Goal: Task Accomplishment & Management: Use online tool/utility

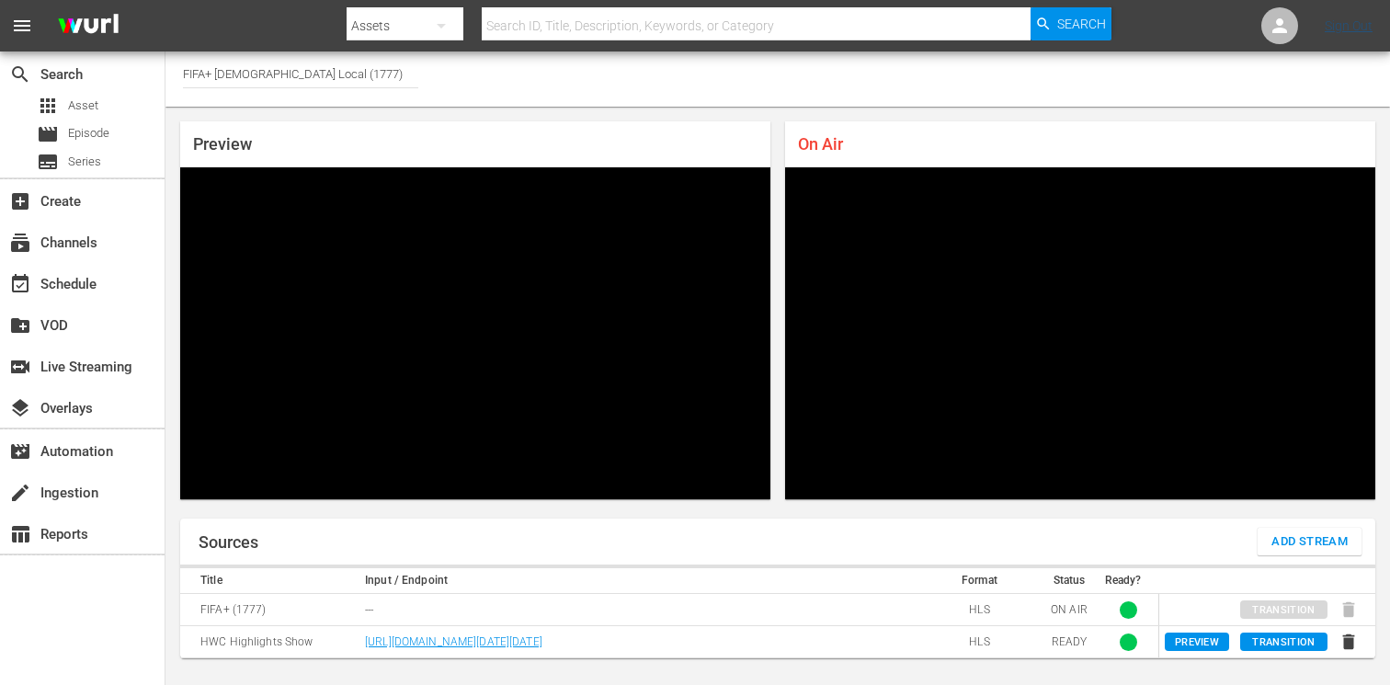
click at [1342, 33] on nav "menu Search By Assets Search ID, Title, Description, Keywords, or Category Sear…" at bounding box center [695, 25] width 1390 height 51
click at [1341, 30] on link "Sign Out" at bounding box center [1349, 25] width 48 height 15
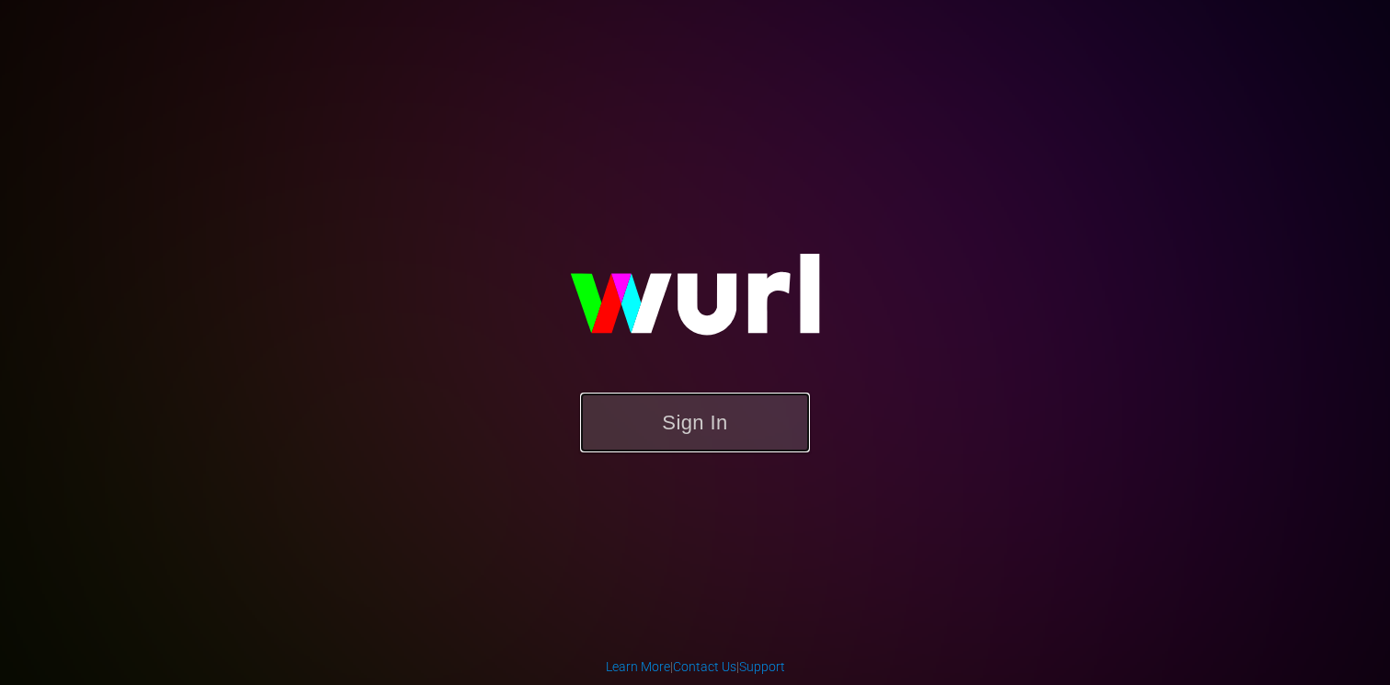
click at [680, 421] on button "Sign In" at bounding box center [695, 423] width 230 height 60
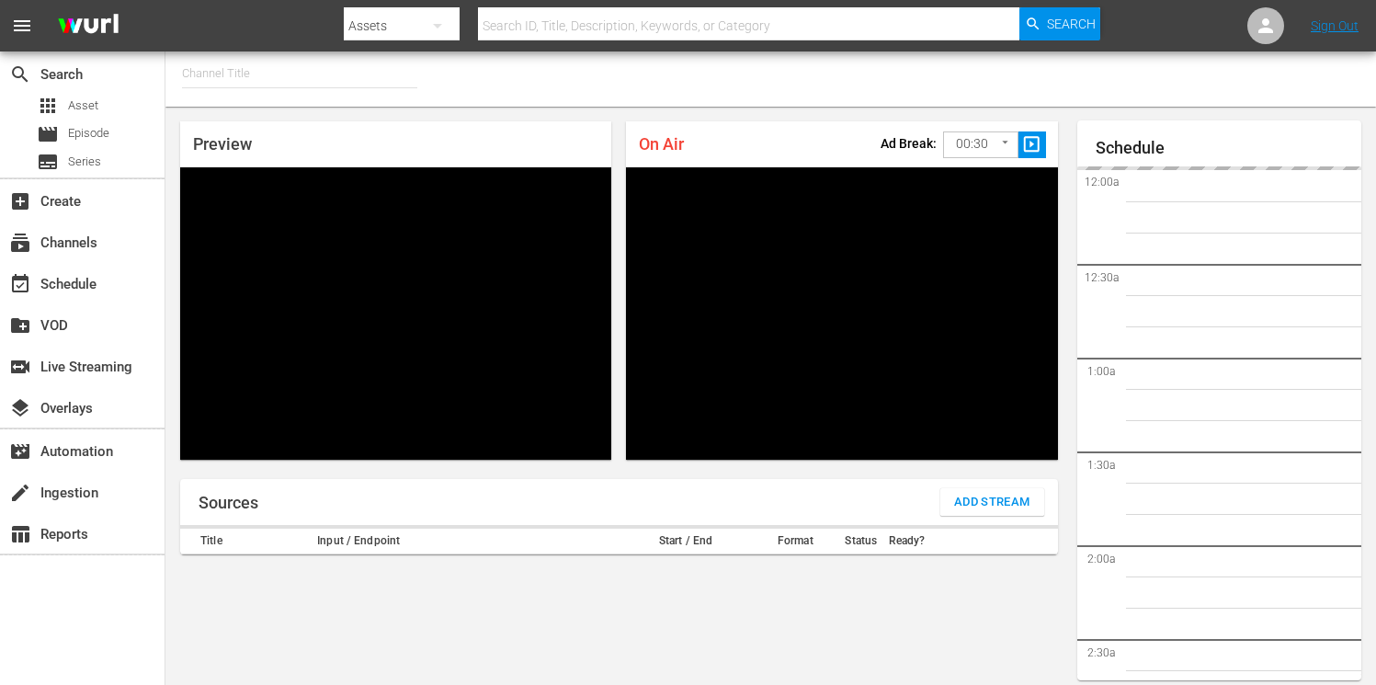
type input "FIFA+ German Local (1777)"
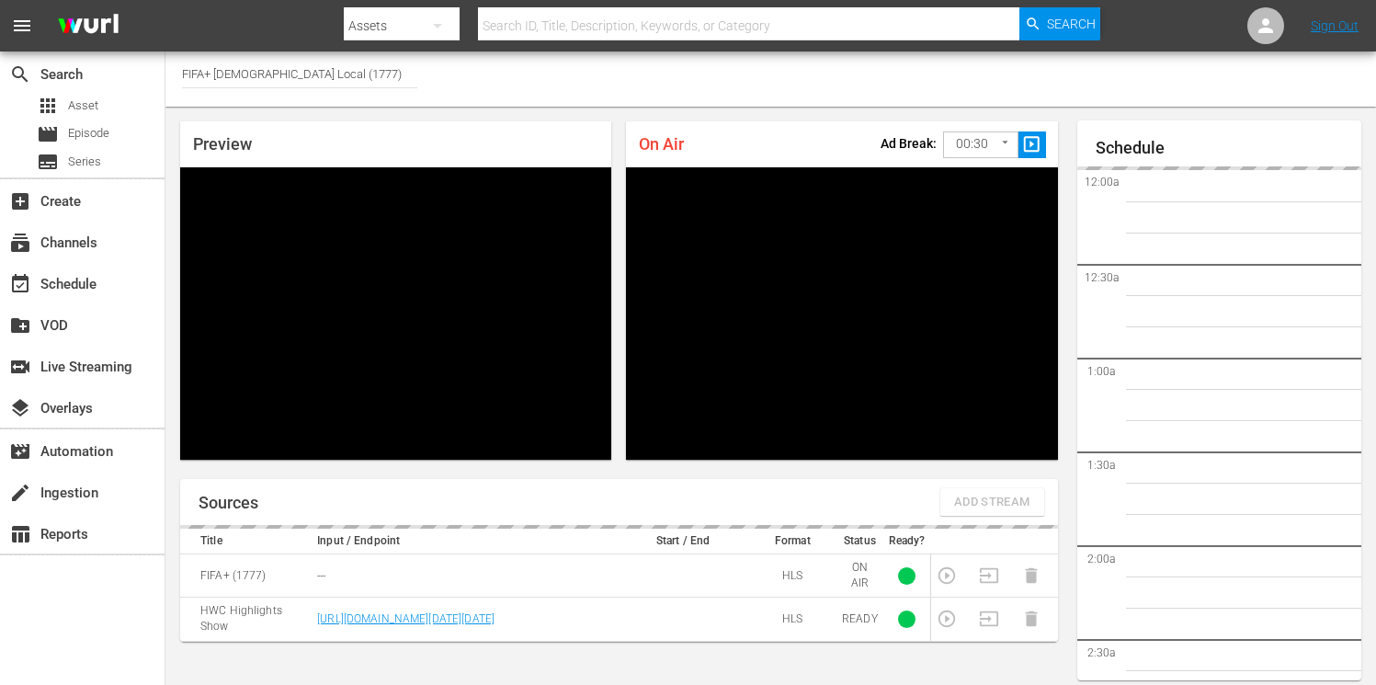
scroll to position [79, 0]
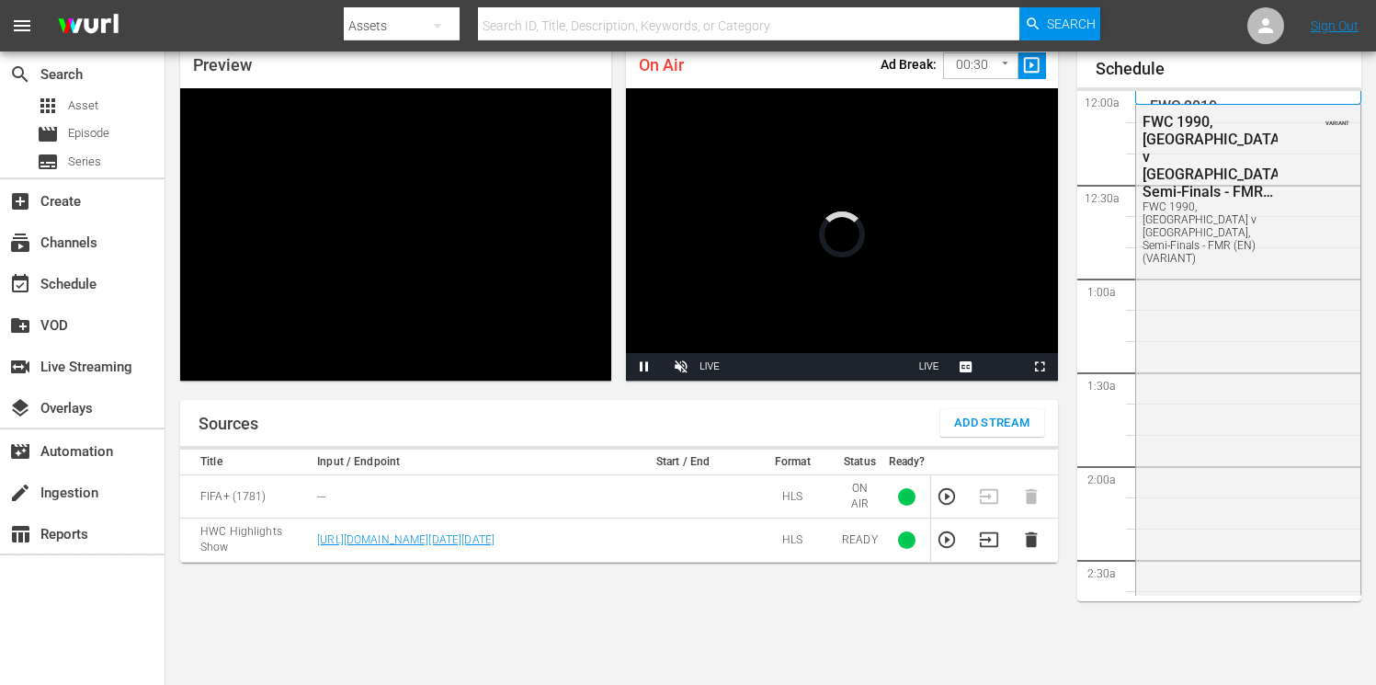
scroll to position [79, 0]
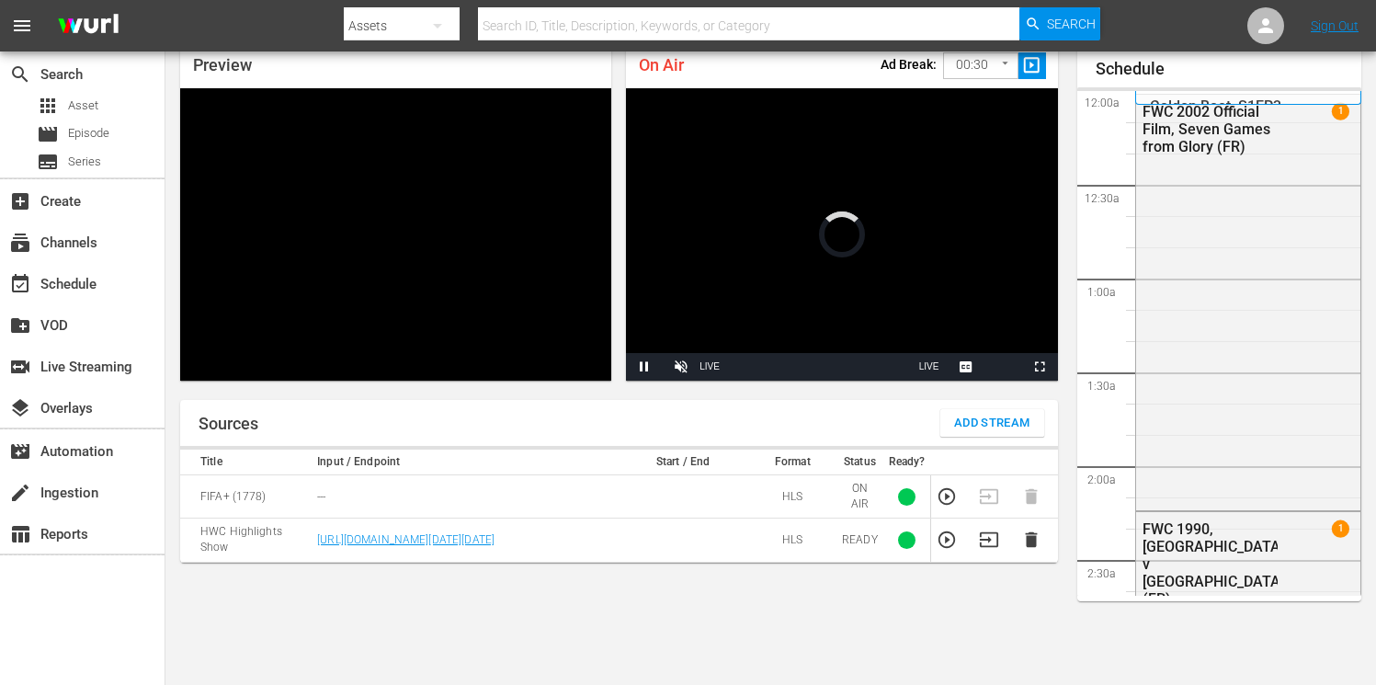
scroll to position [79, 0]
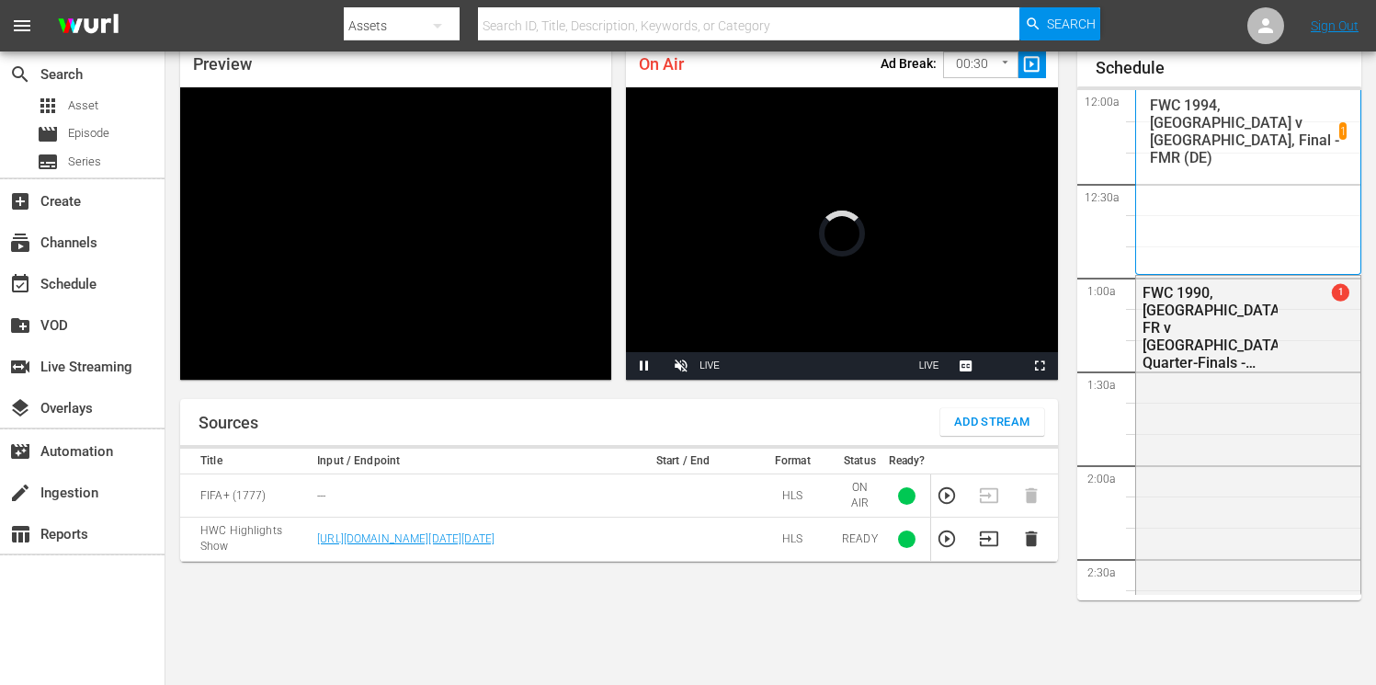
scroll to position [2638, 0]
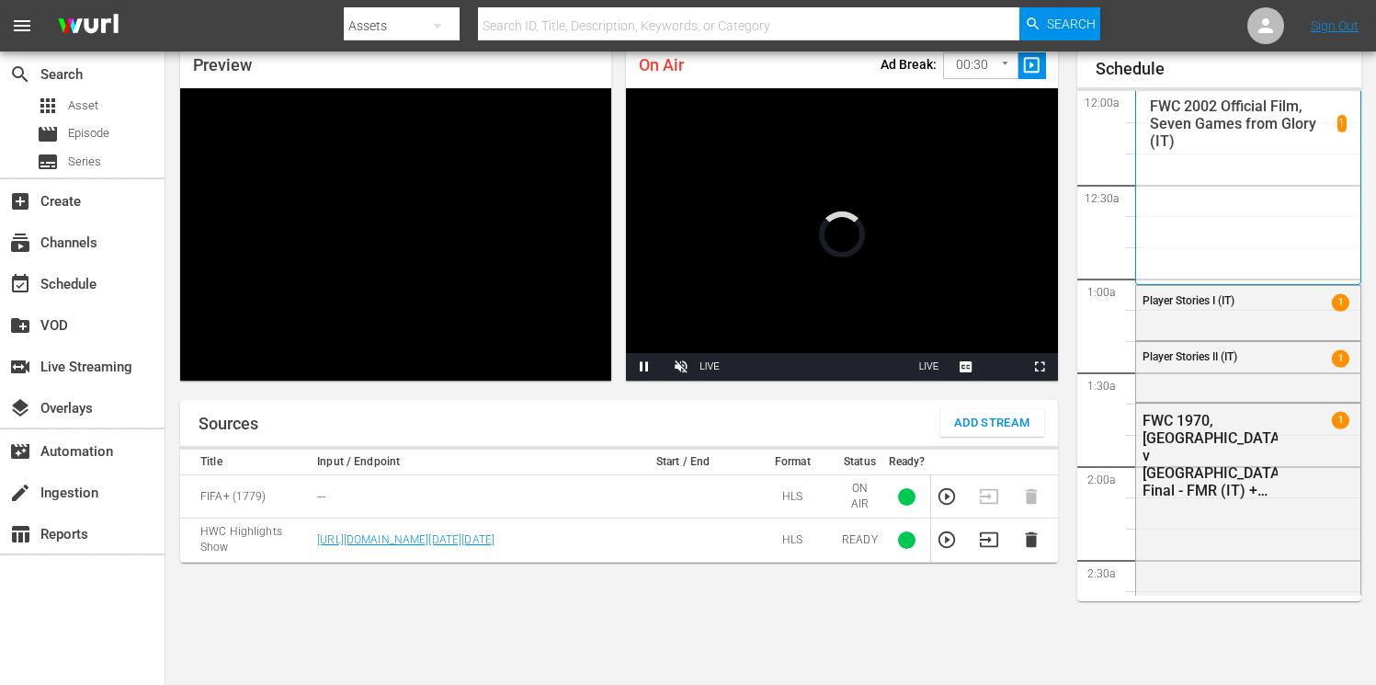
scroll to position [79, 0]
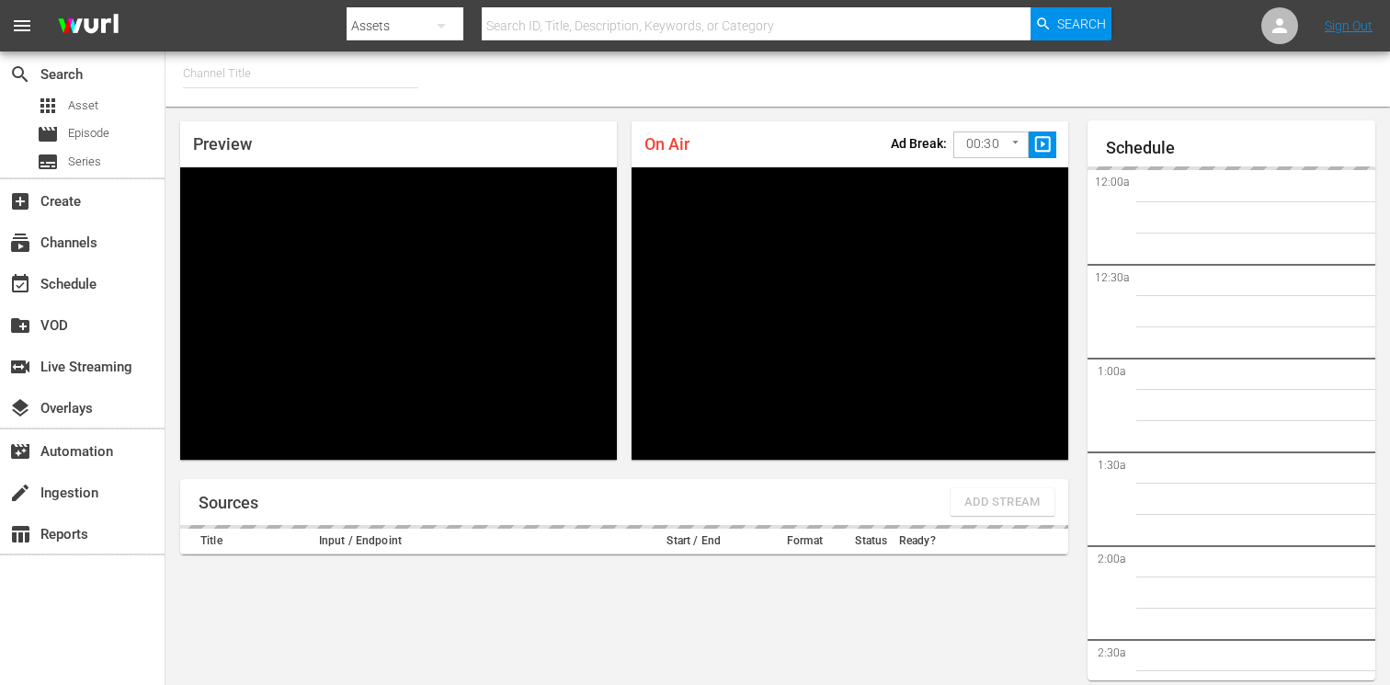
type input "FIFA+ Portuguese Local (1776)"
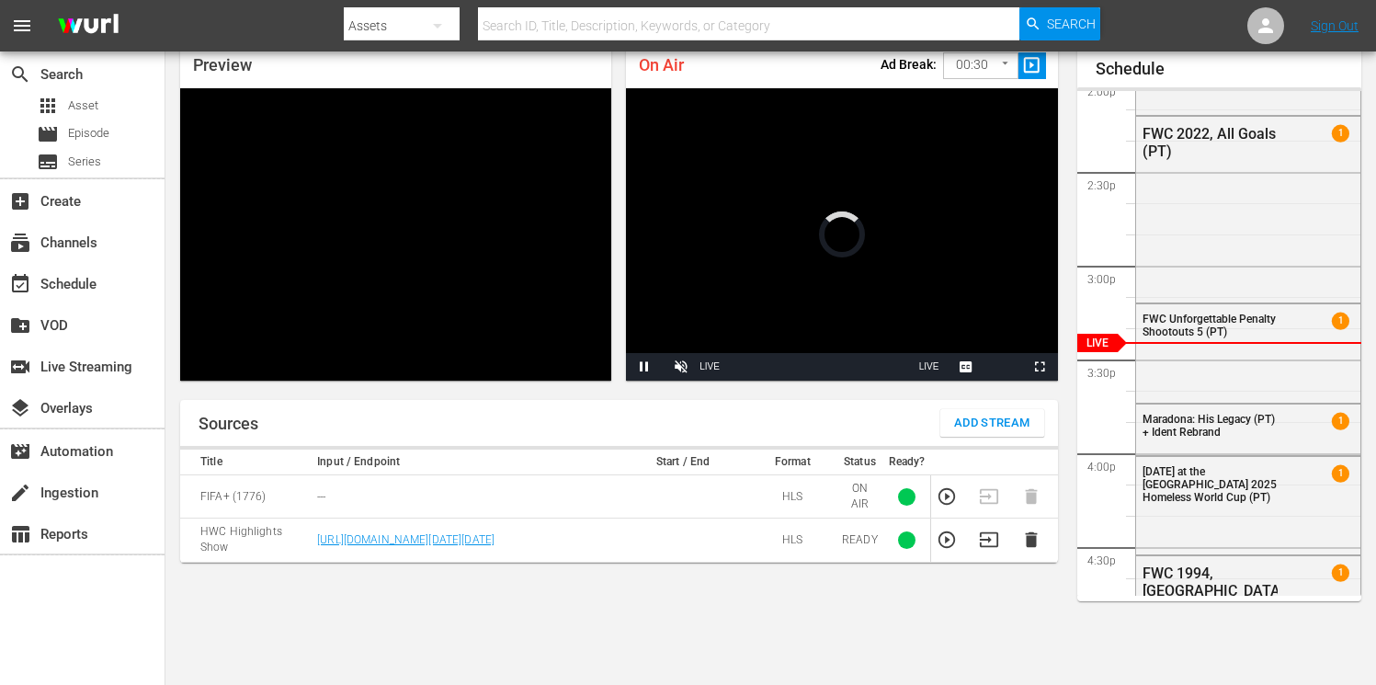
scroll to position [79, 0]
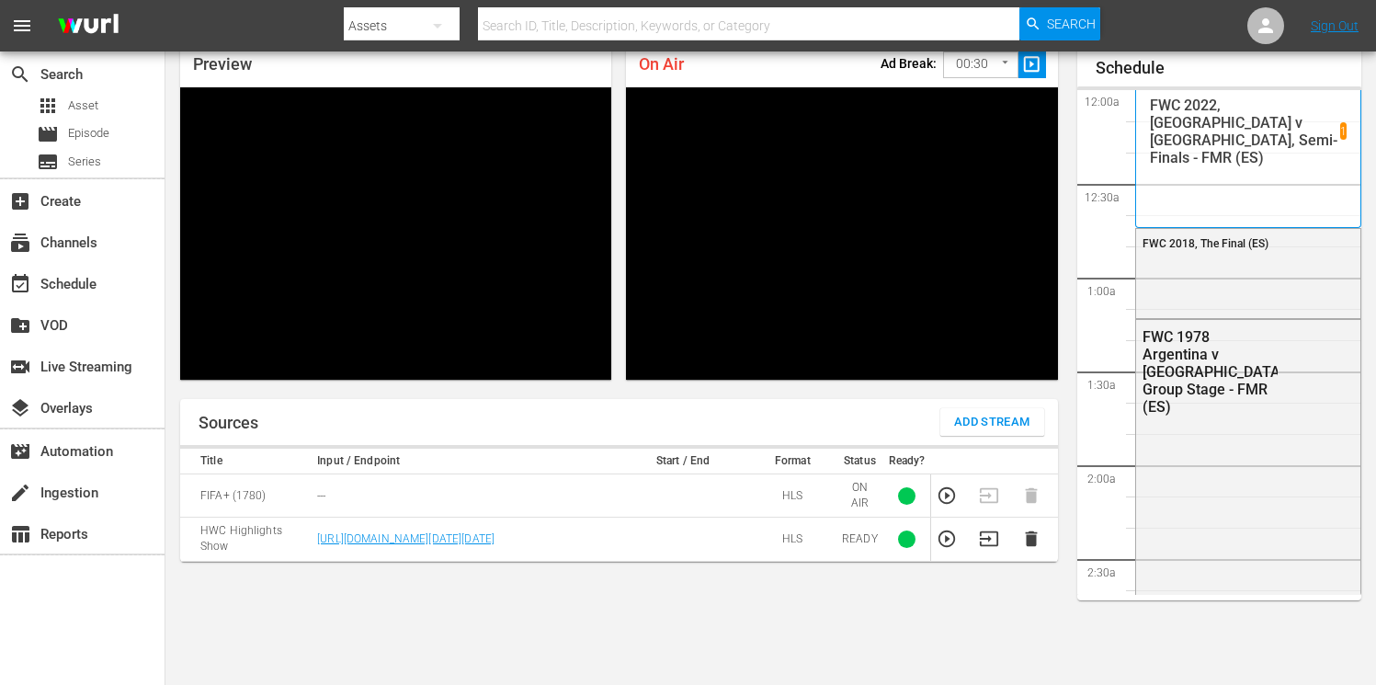
scroll to position [2639, 0]
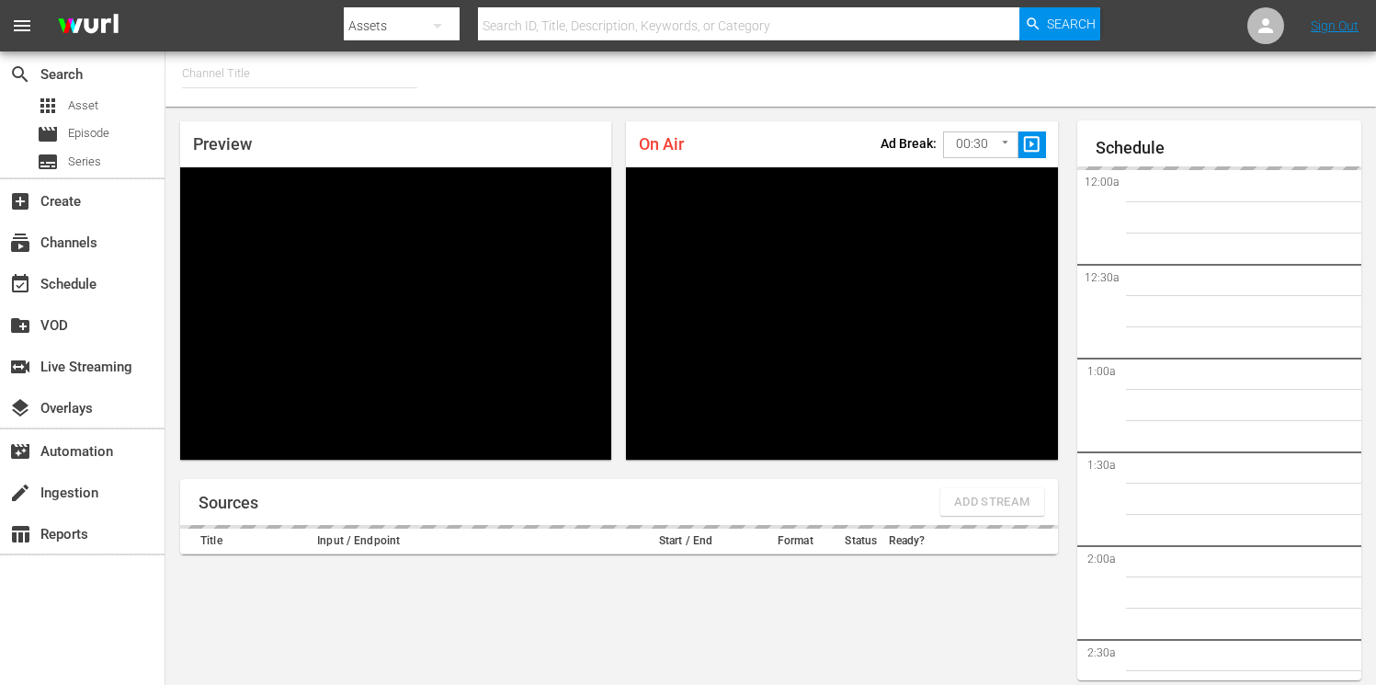
type input "FIFA+ [DEMOGRAPHIC_DATA]-Local-MX (1855)"
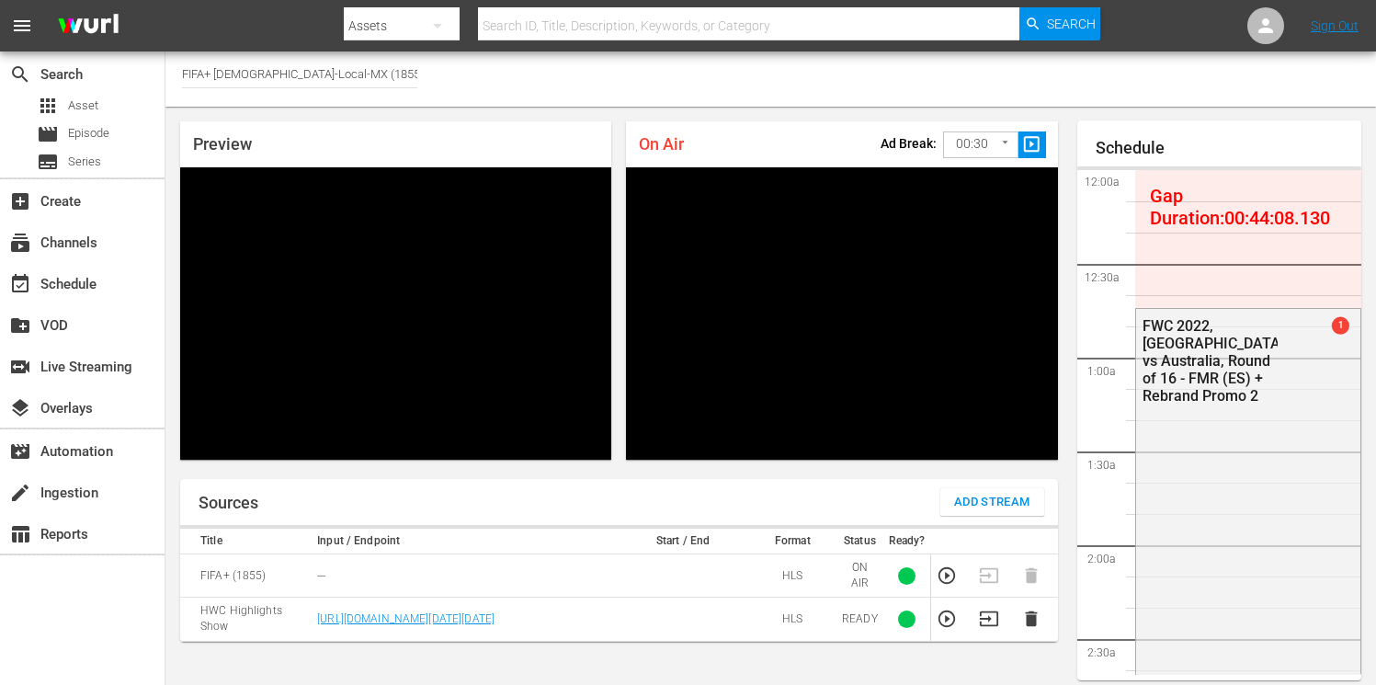
scroll to position [2639, 0]
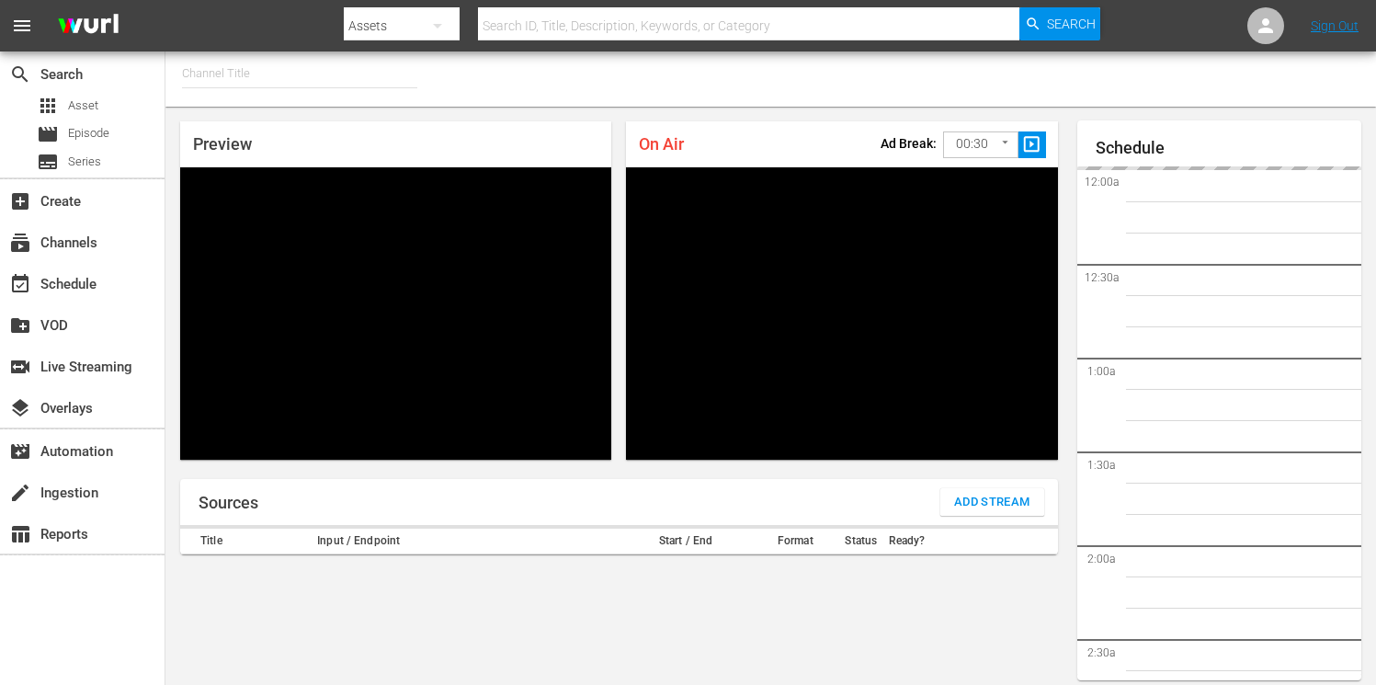
type input "FIFA+ English-Local-US (1854)"
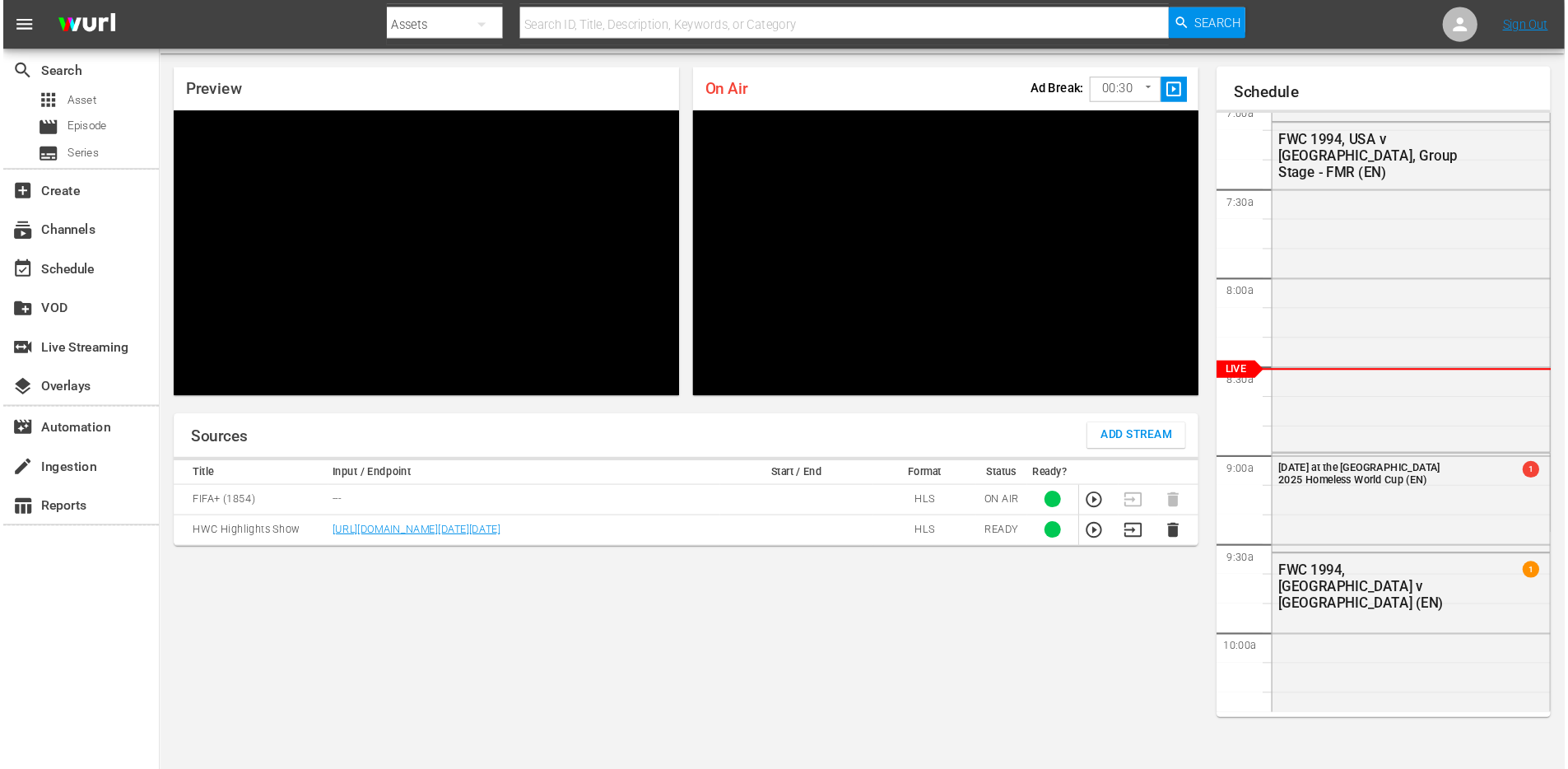
scroll to position [42, 0]
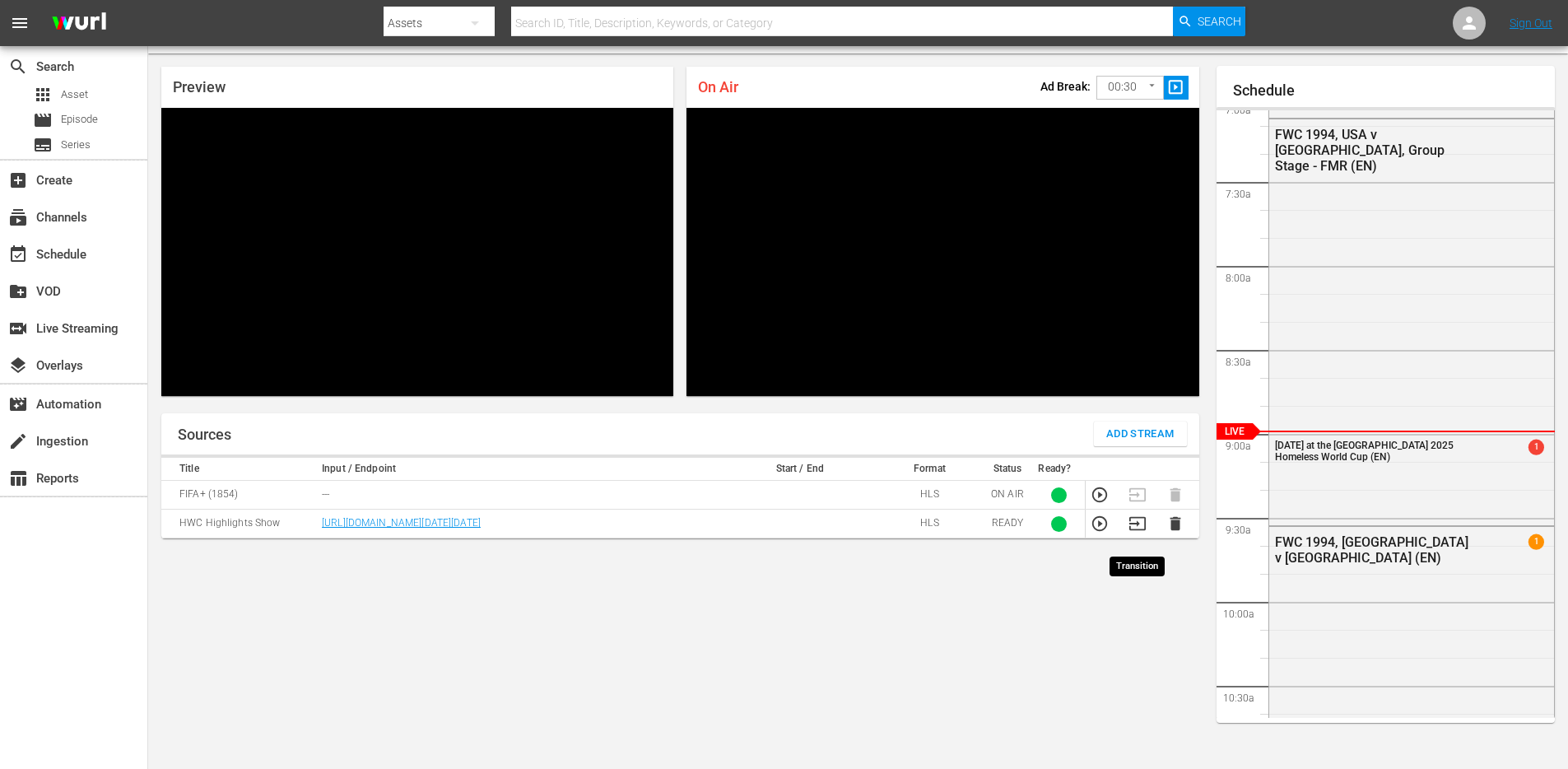
click at [1138, 533] on icon "button" at bounding box center [1138, 524] width 18 height 18
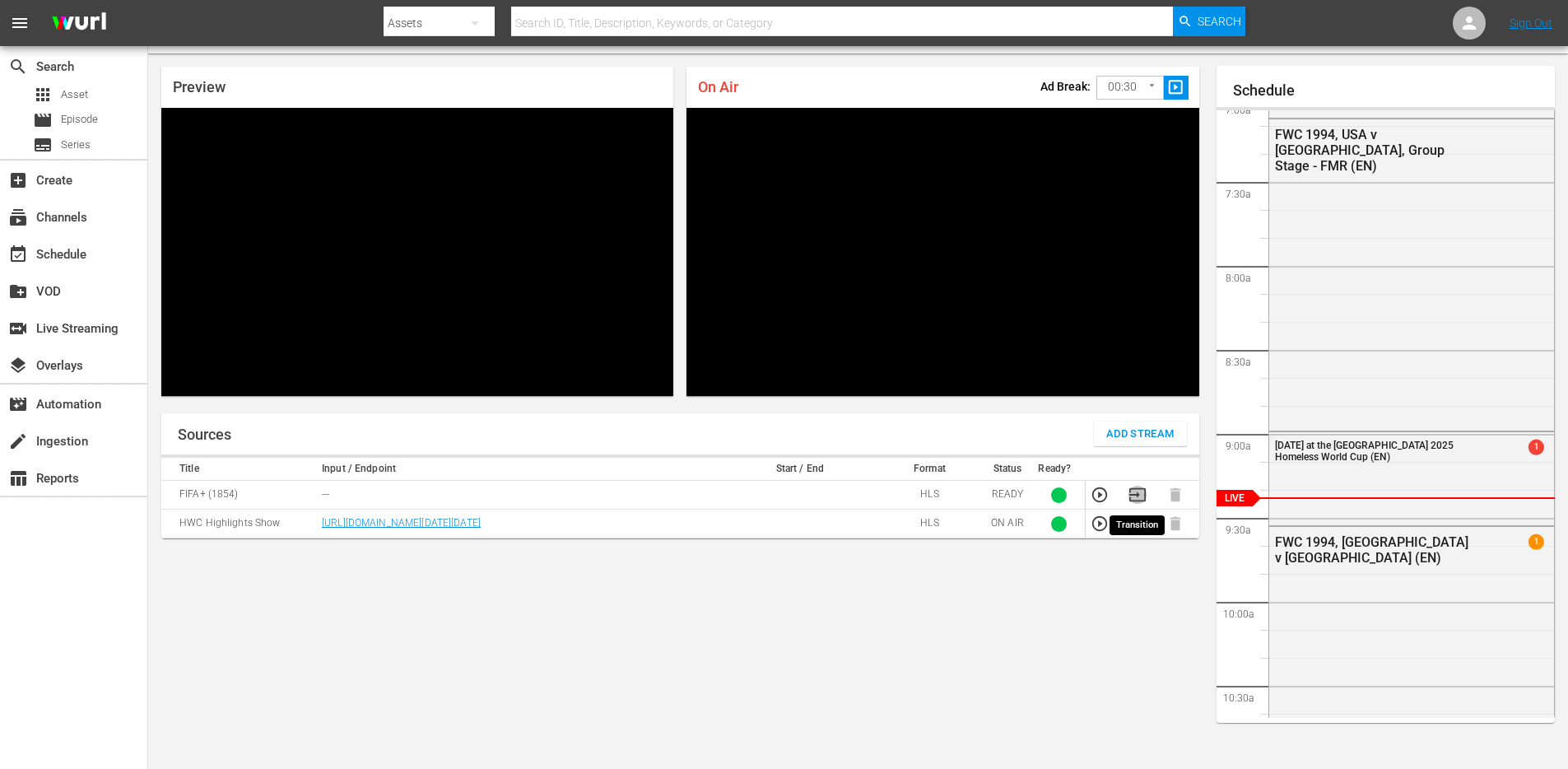
click at [1138, 493] on icon "button" at bounding box center [1138, 495] width 18 height 18
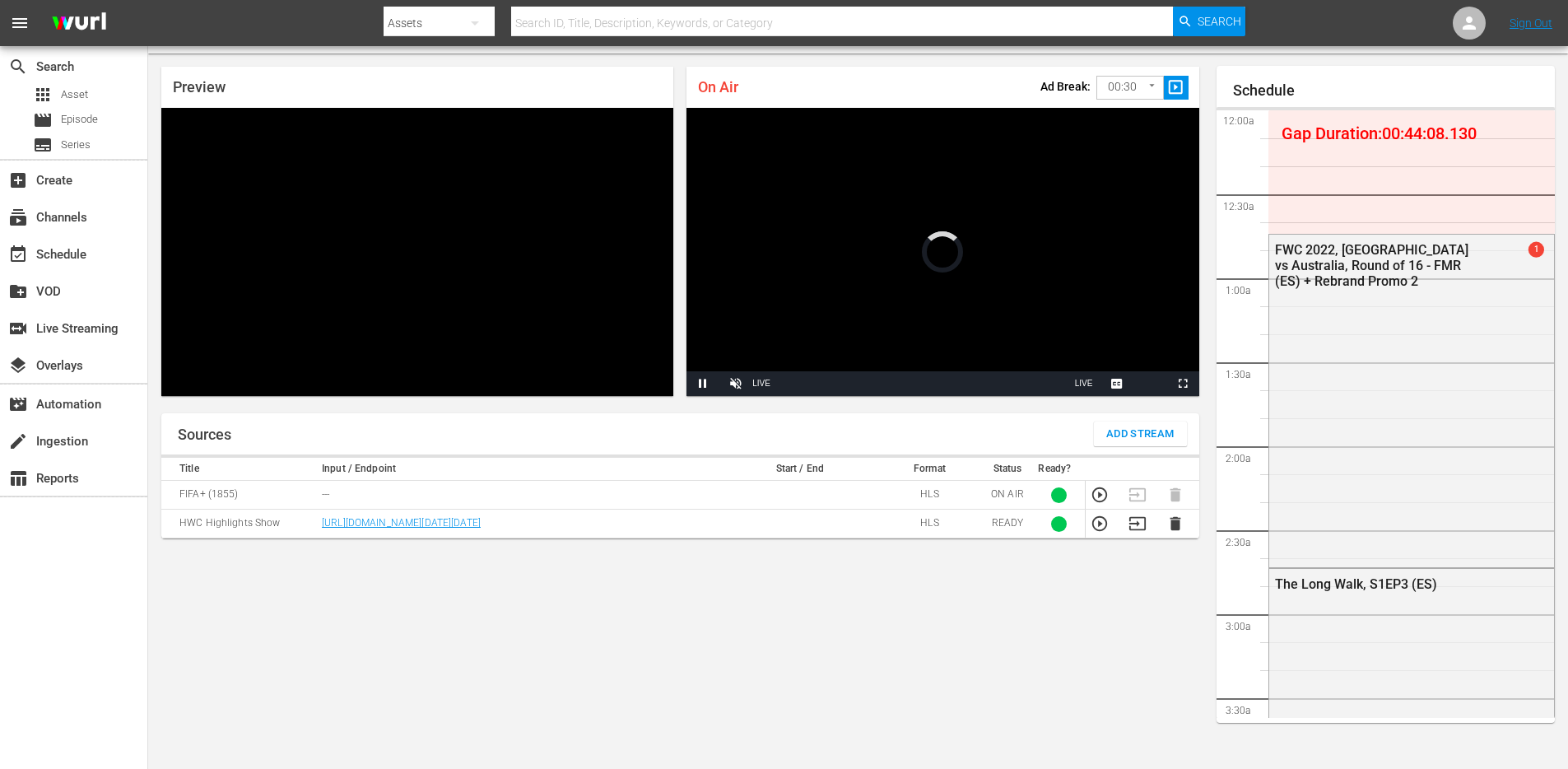
scroll to position [2363, 0]
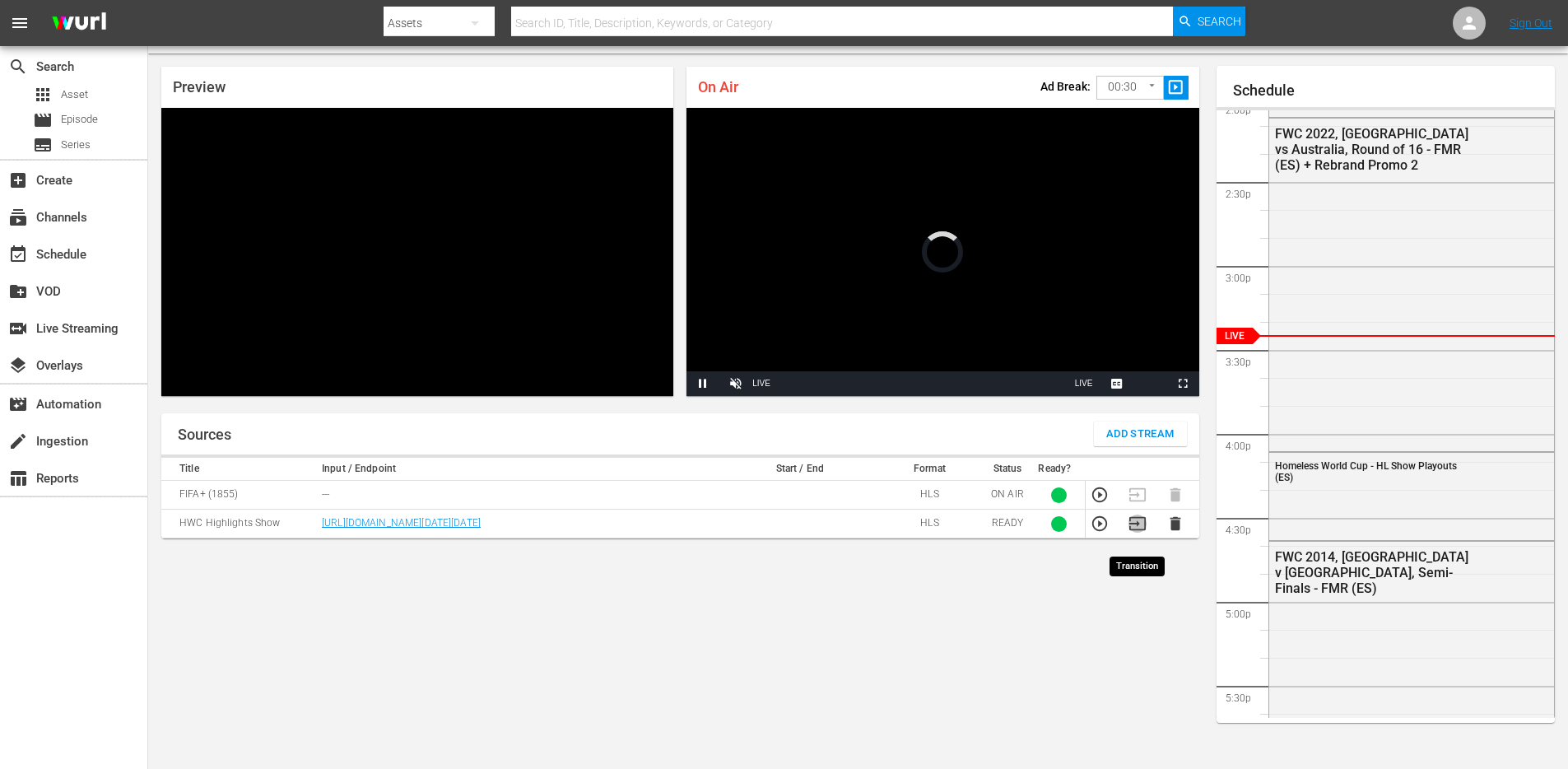
click at [1134, 530] on icon "button" at bounding box center [1137, 523] width 16 height 13
click at [1135, 495] on icon "button" at bounding box center [1137, 494] width 16 height 13
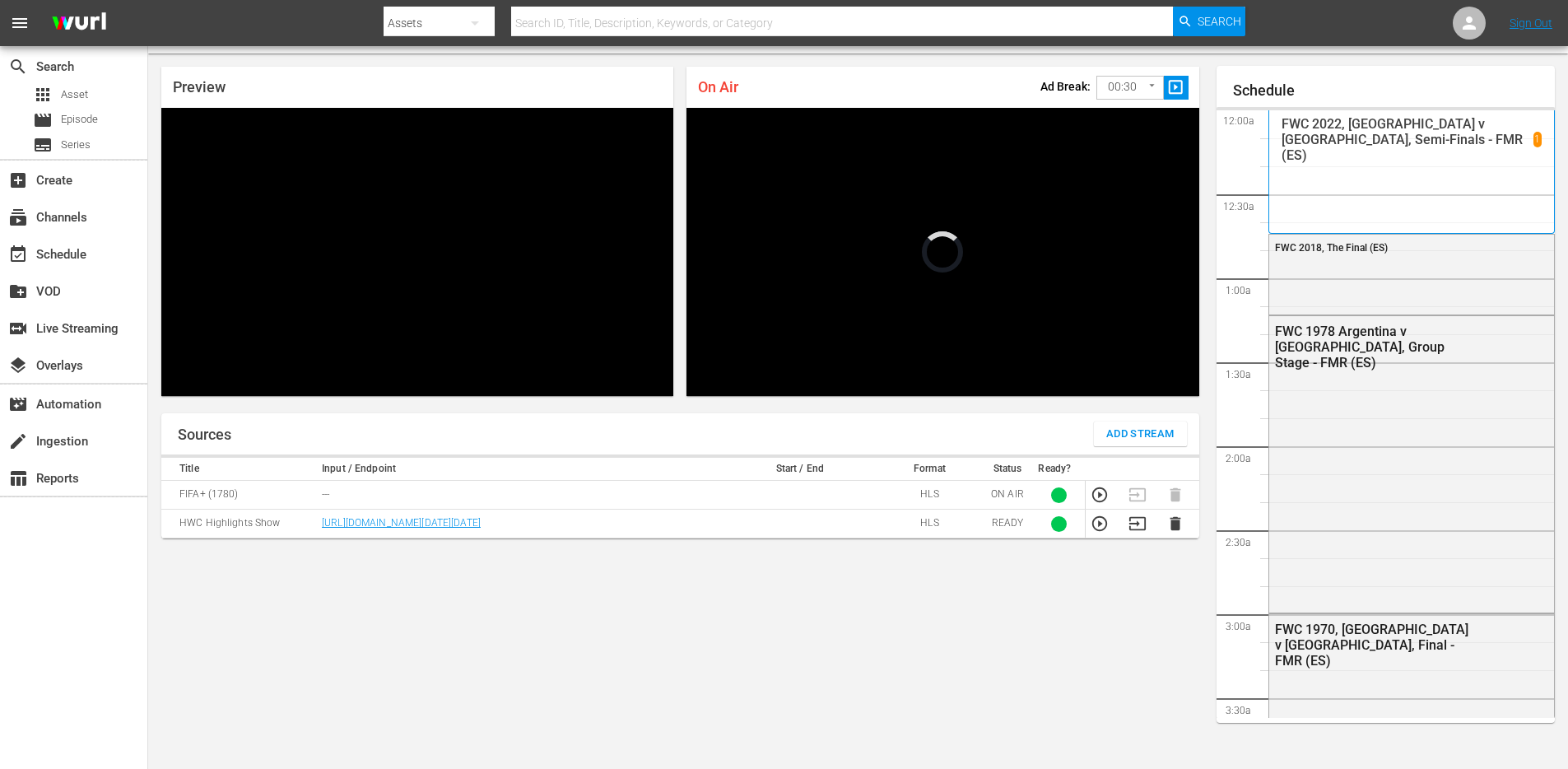
scroll to position [2363, 0]
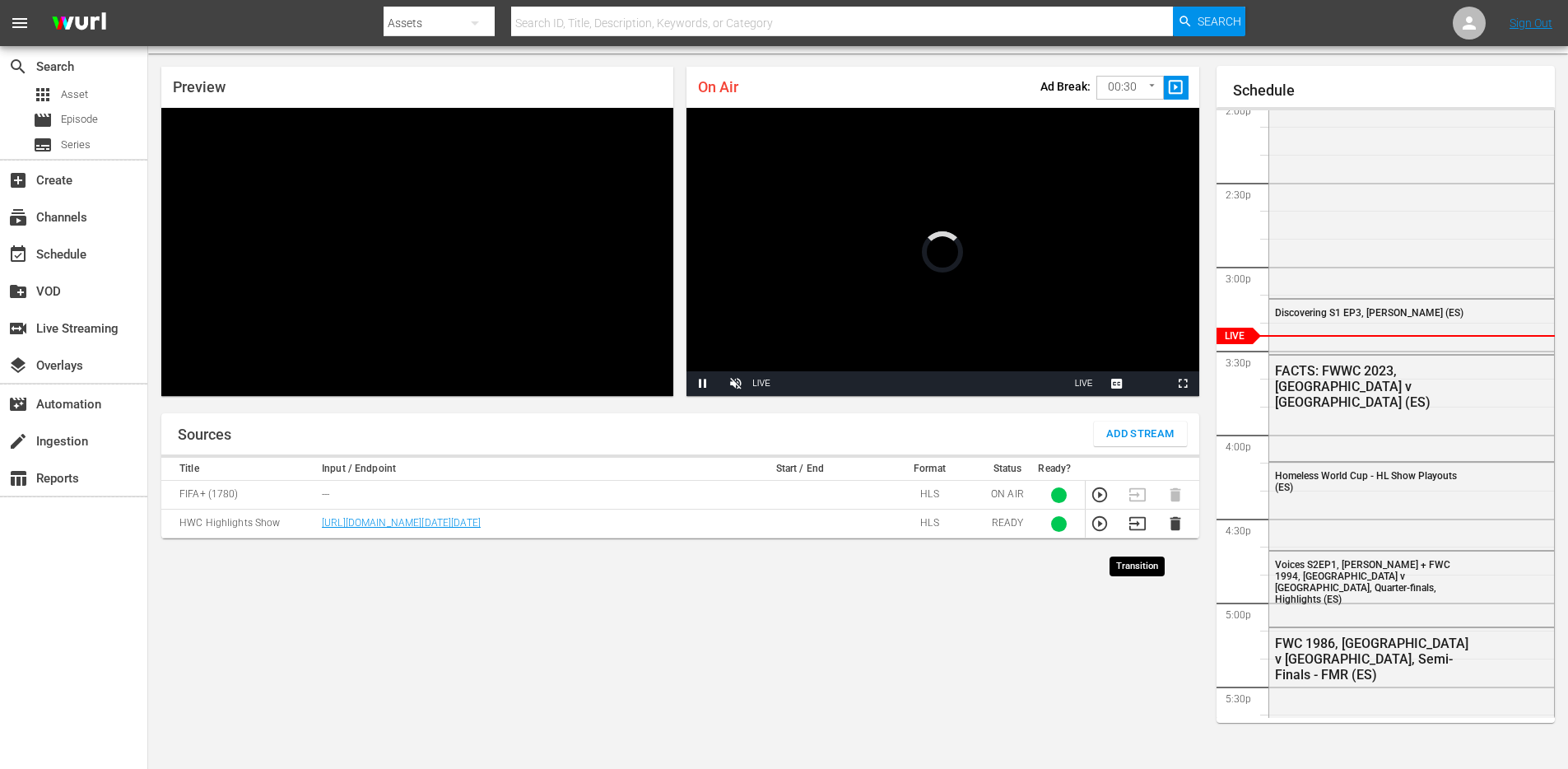
click at [1133, 533] on icon "button" at bounding box center [1138, 524] width 18 height 18
click at [1133, 496] on icon "button" at bounding box center [1138, 495] width 18 height 18
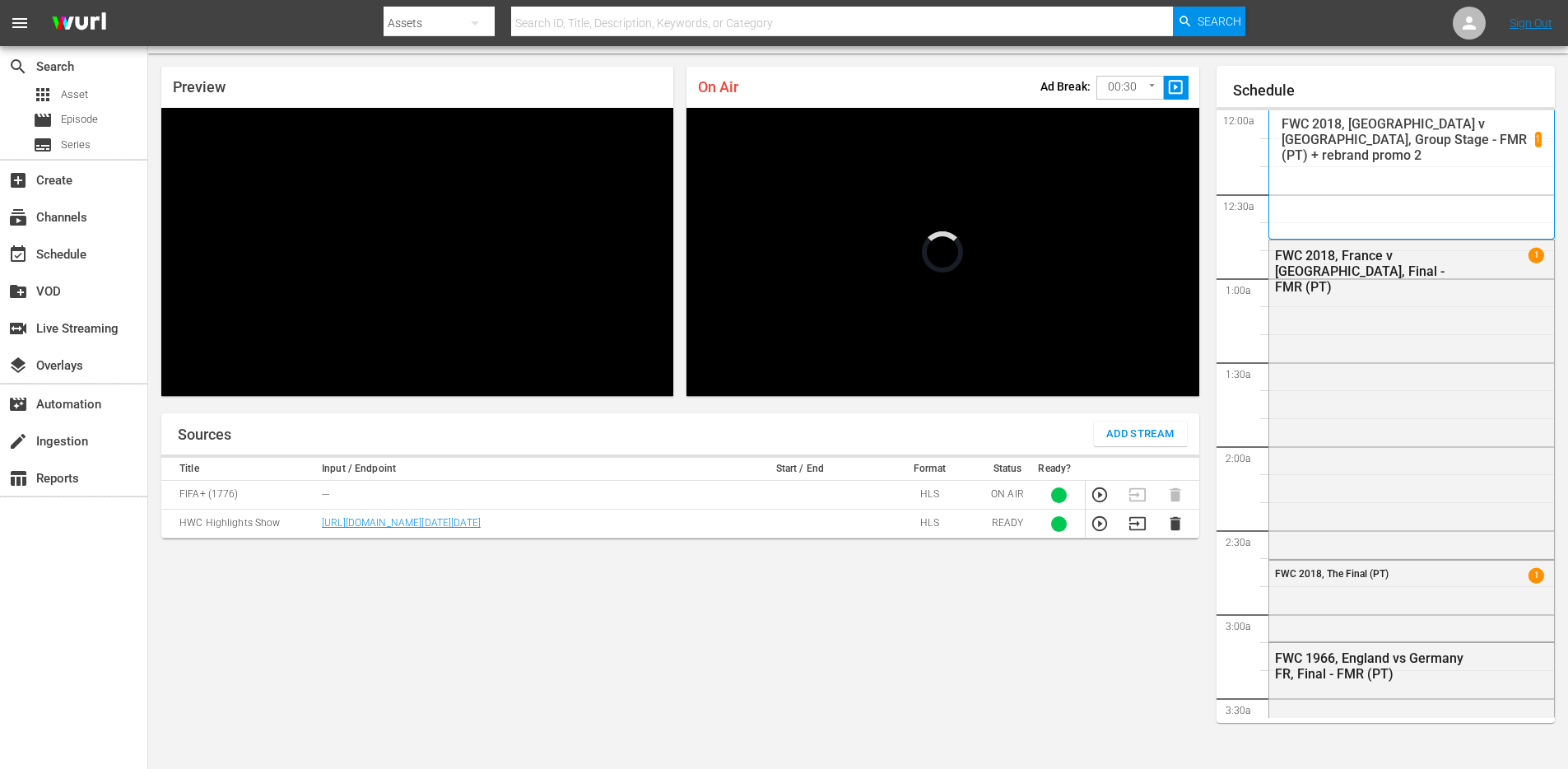
scroll to position [2363, 0]
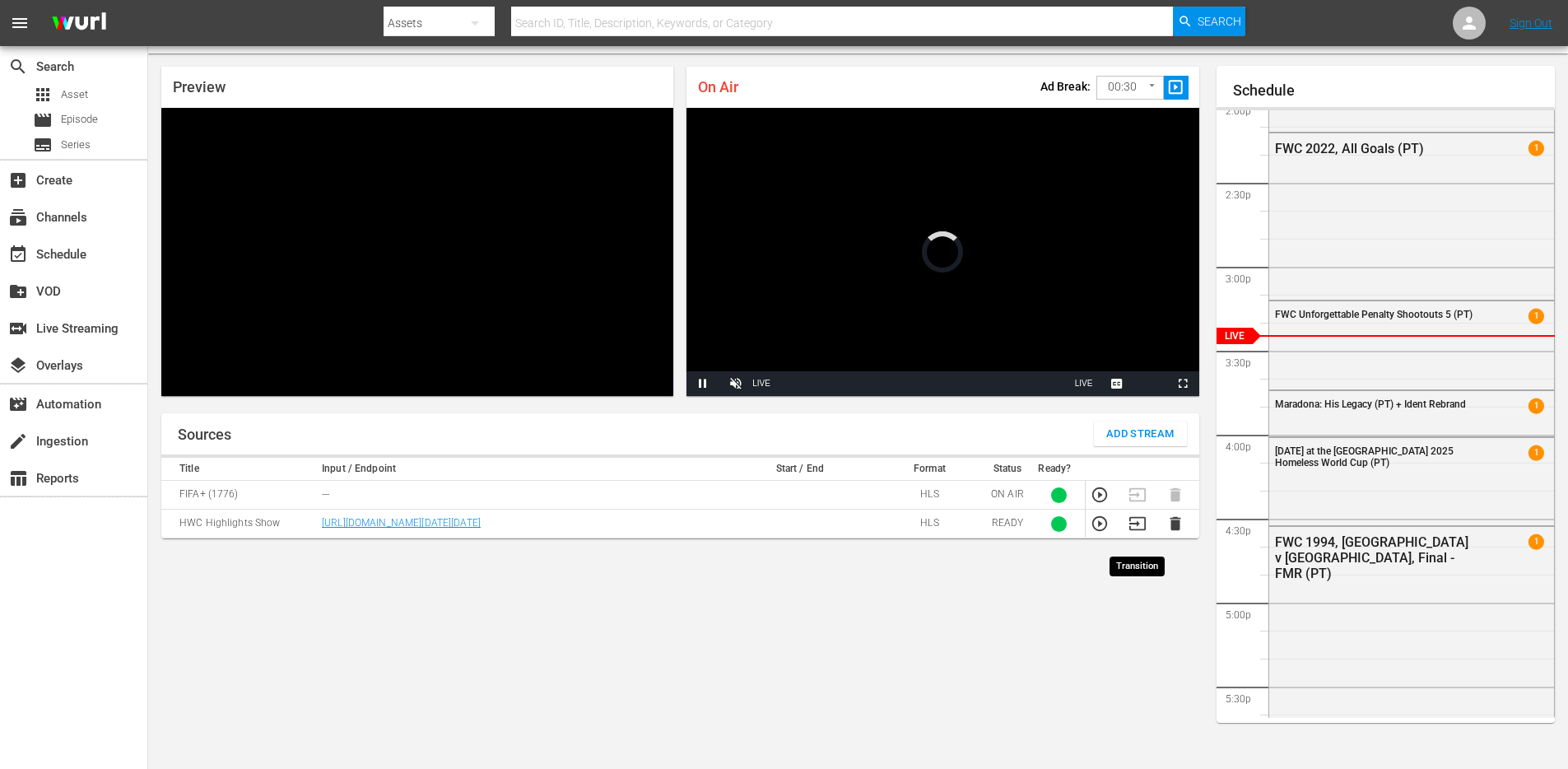
click at [1133, 533] on icon "button" at bounding box center [1138, 524] width 18 height 18
click at [1141, 499] on icon "button" at bounding box center [1138, 495] width 18 height 18
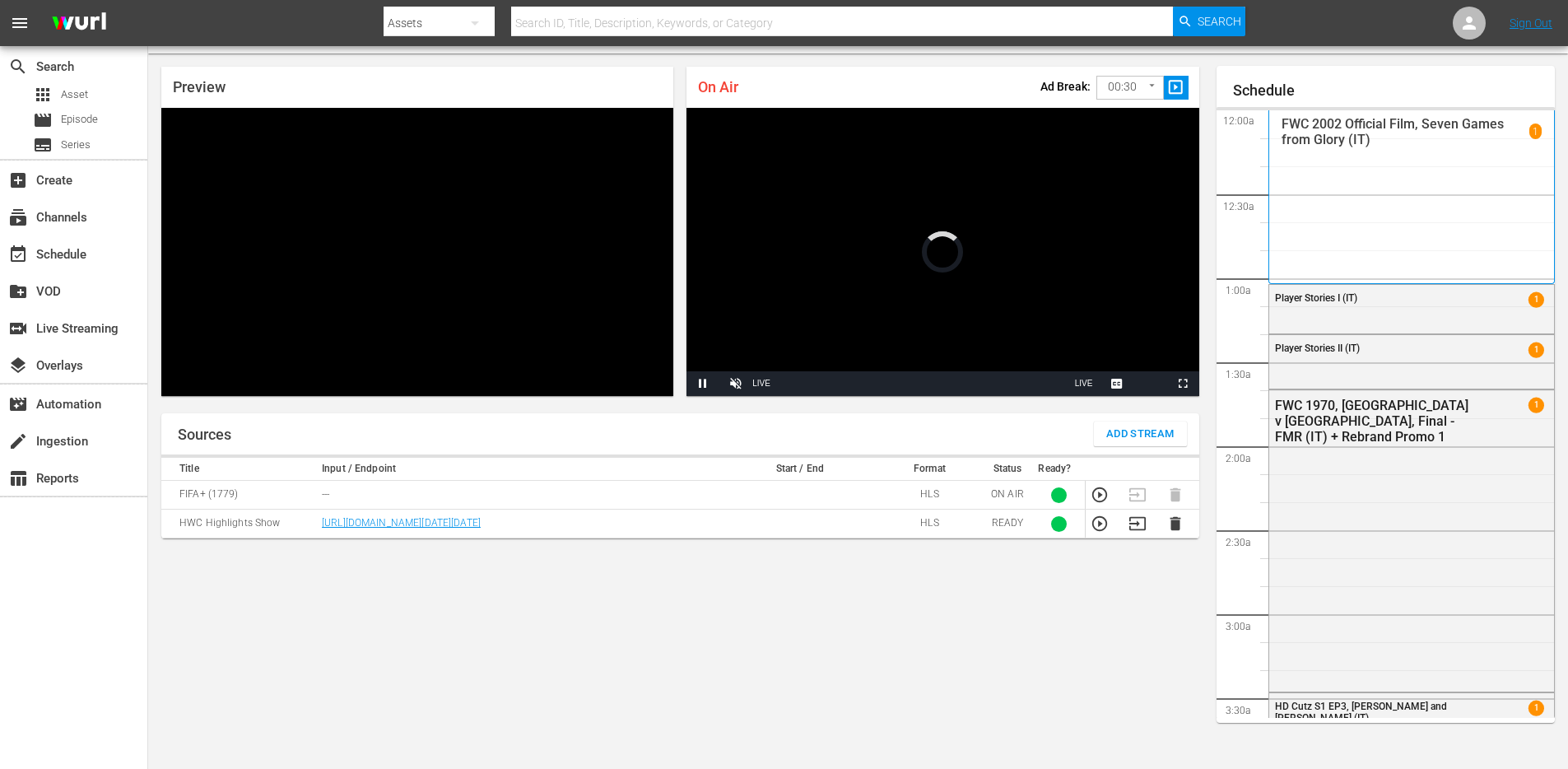
scroll to position [2363, 0]
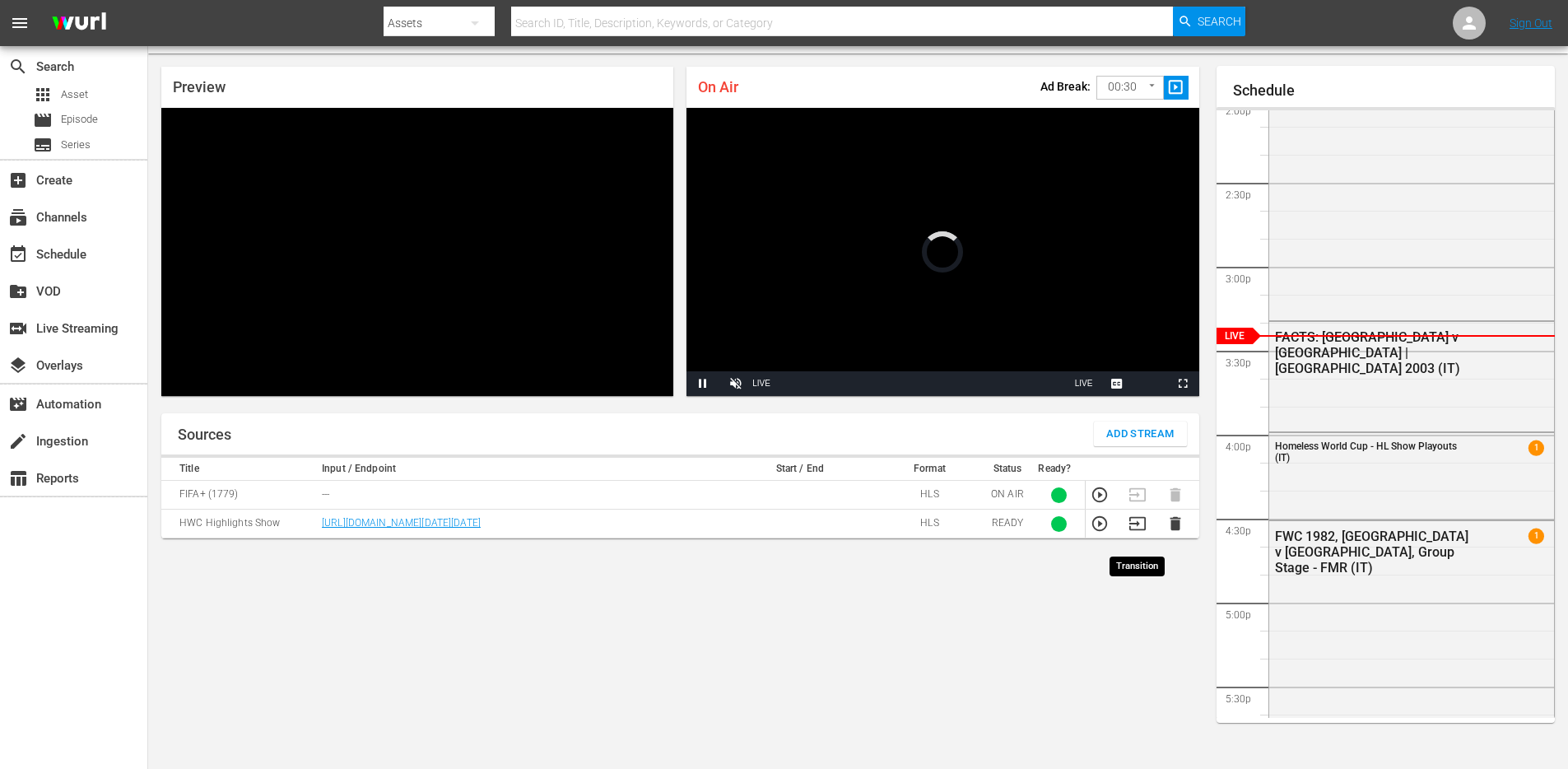
click at [1138, 533] on icon "button" at bounding box center [1138, 524] width 18 height 18
click at [1136, 490] on icon "button" at bounding box center [1138, 495] width 18 height 18
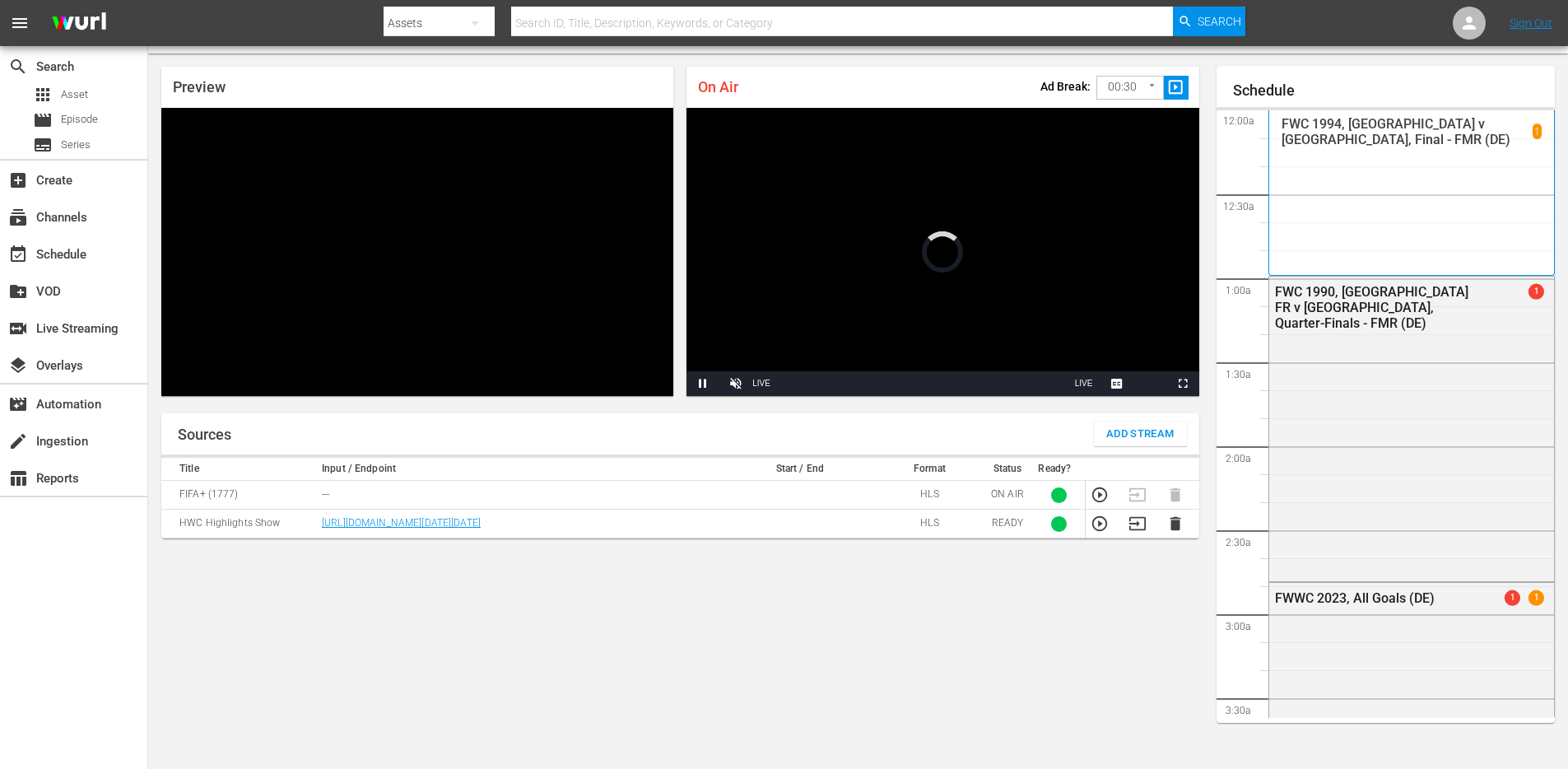
scroll to position [2363, 0]
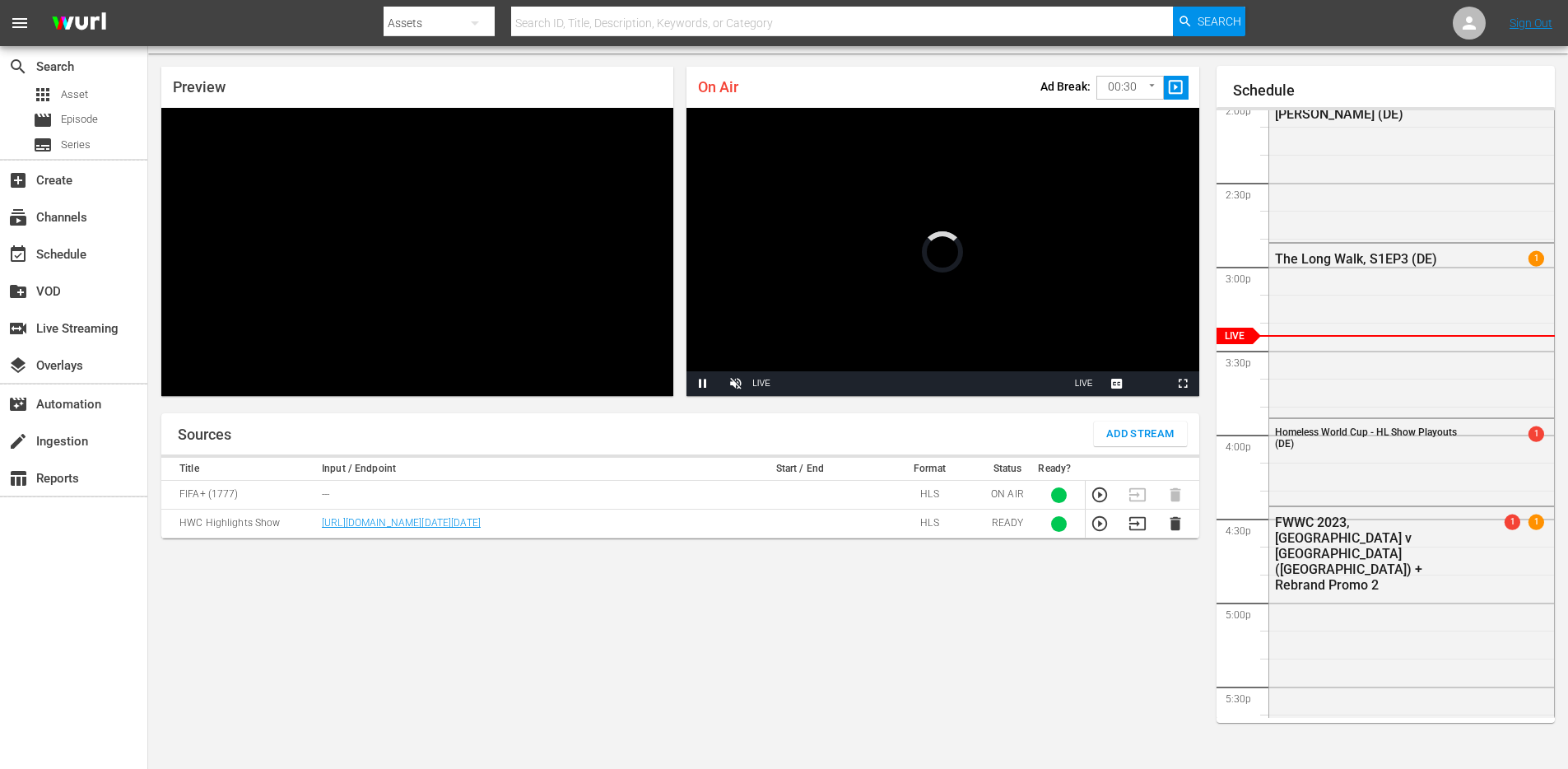
click at [1137, 530] on icon "button" at bounding box center [1137, 523] width 16 height 13
click at [1130, 492] on icon "button" at bounding box center [1138, 495] width 18 height 18
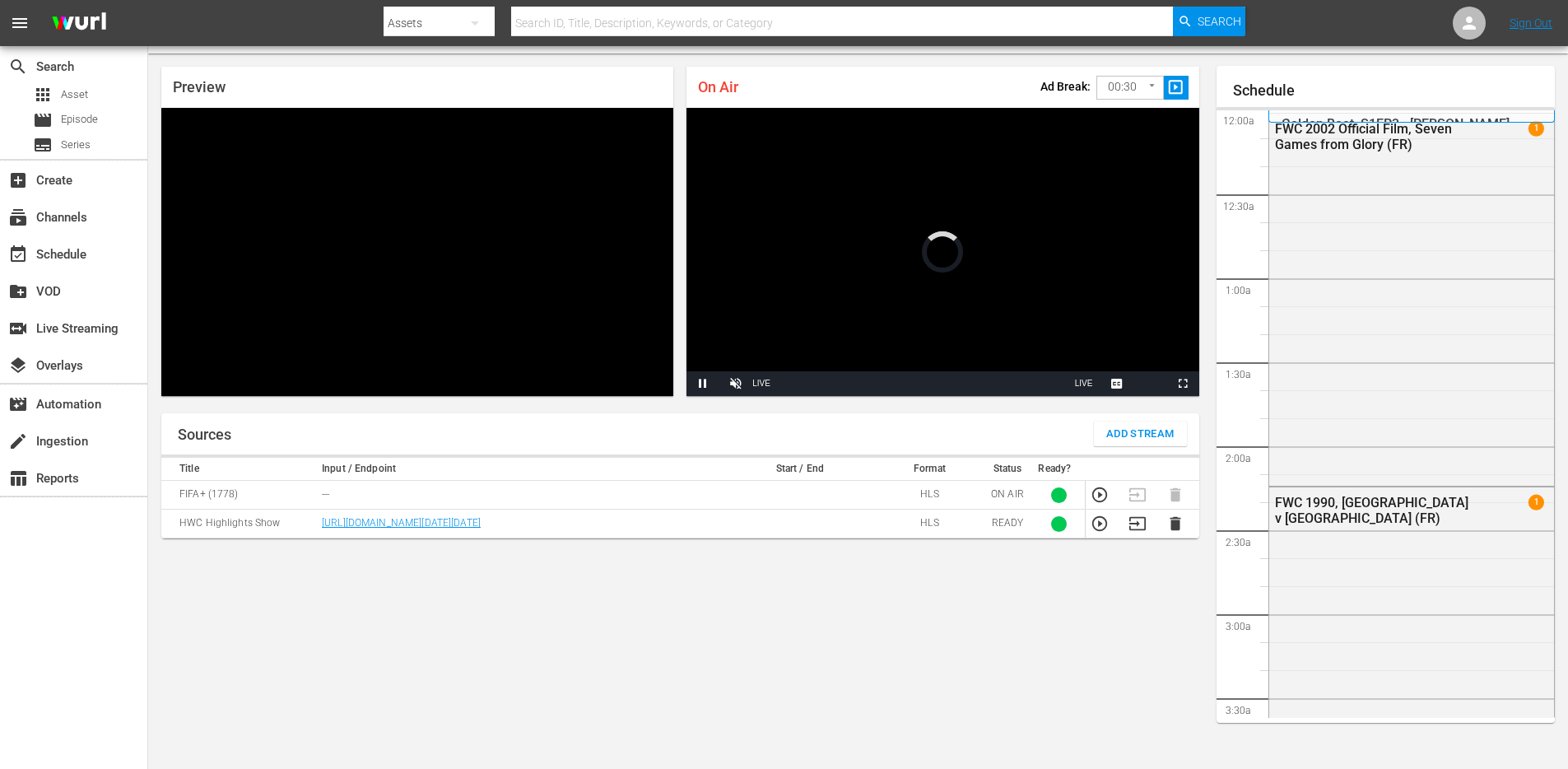
scroll to position [2363, 0]
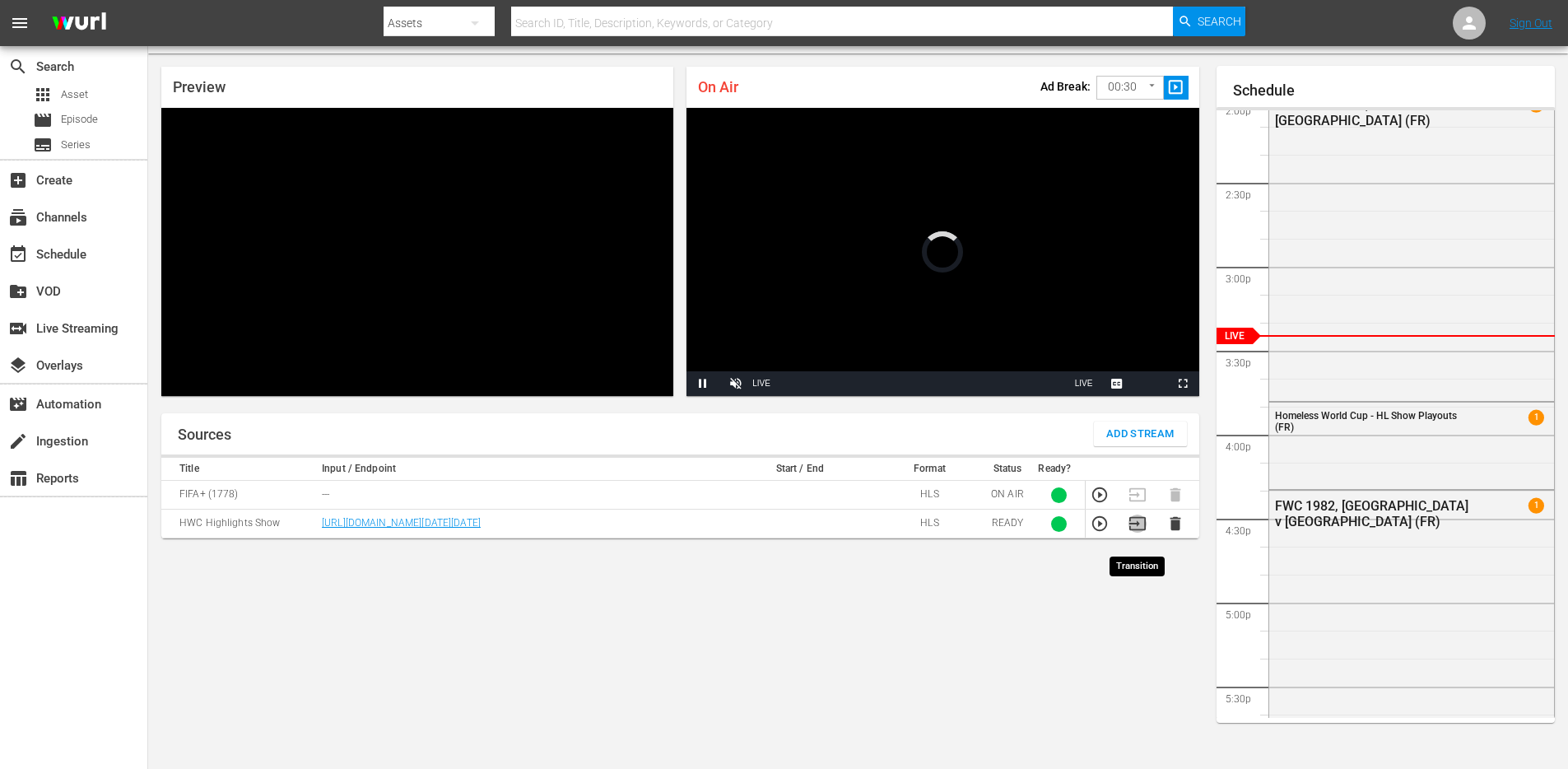
click at [1137, 530] on icon "button" at bounding box center [1137, 523] width 16 height 13
click at [1136, 496] on icon "button" at bounding box center [1138, 495] width 18 height 18
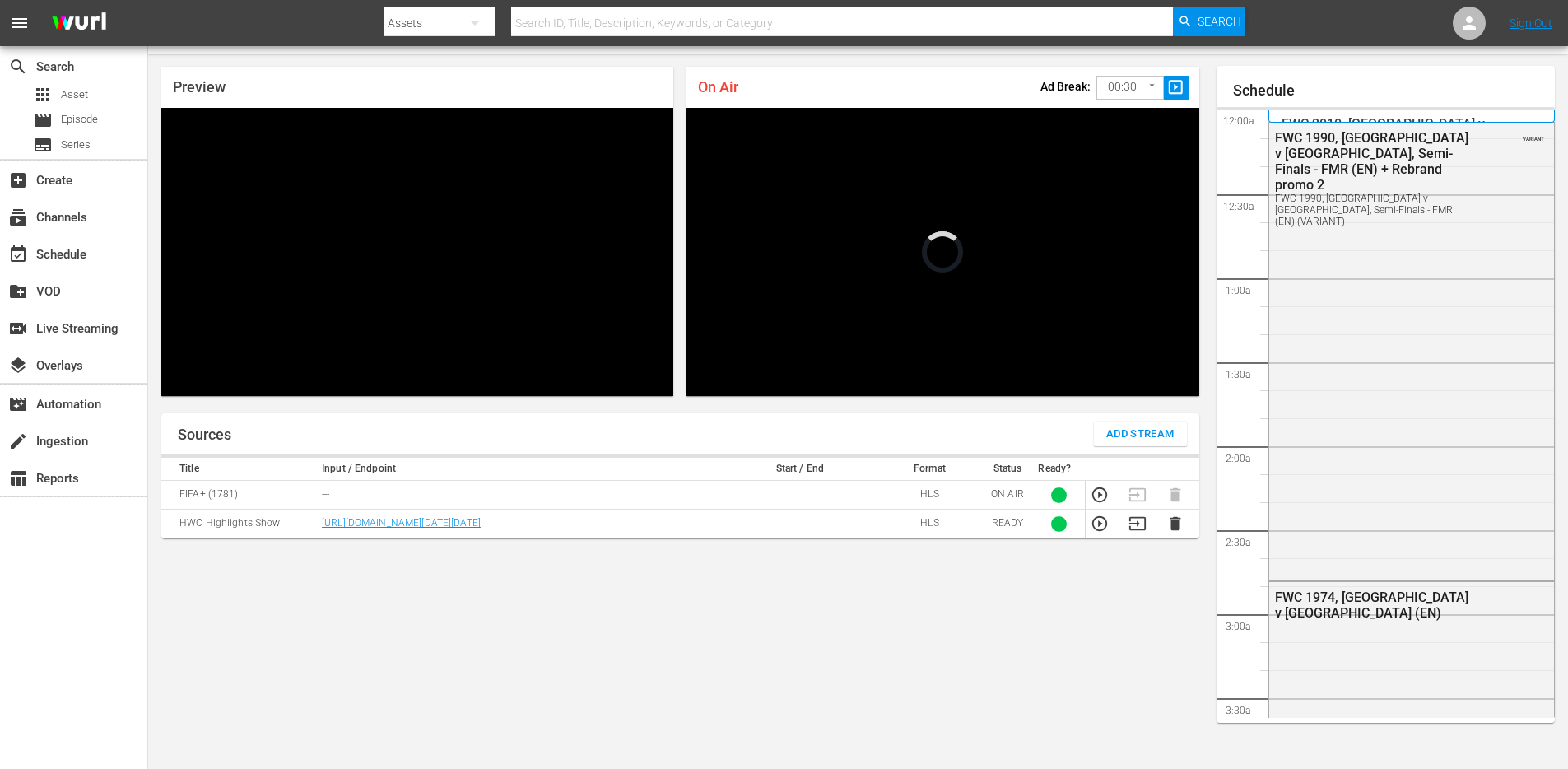
scroll to position [2362, 0]
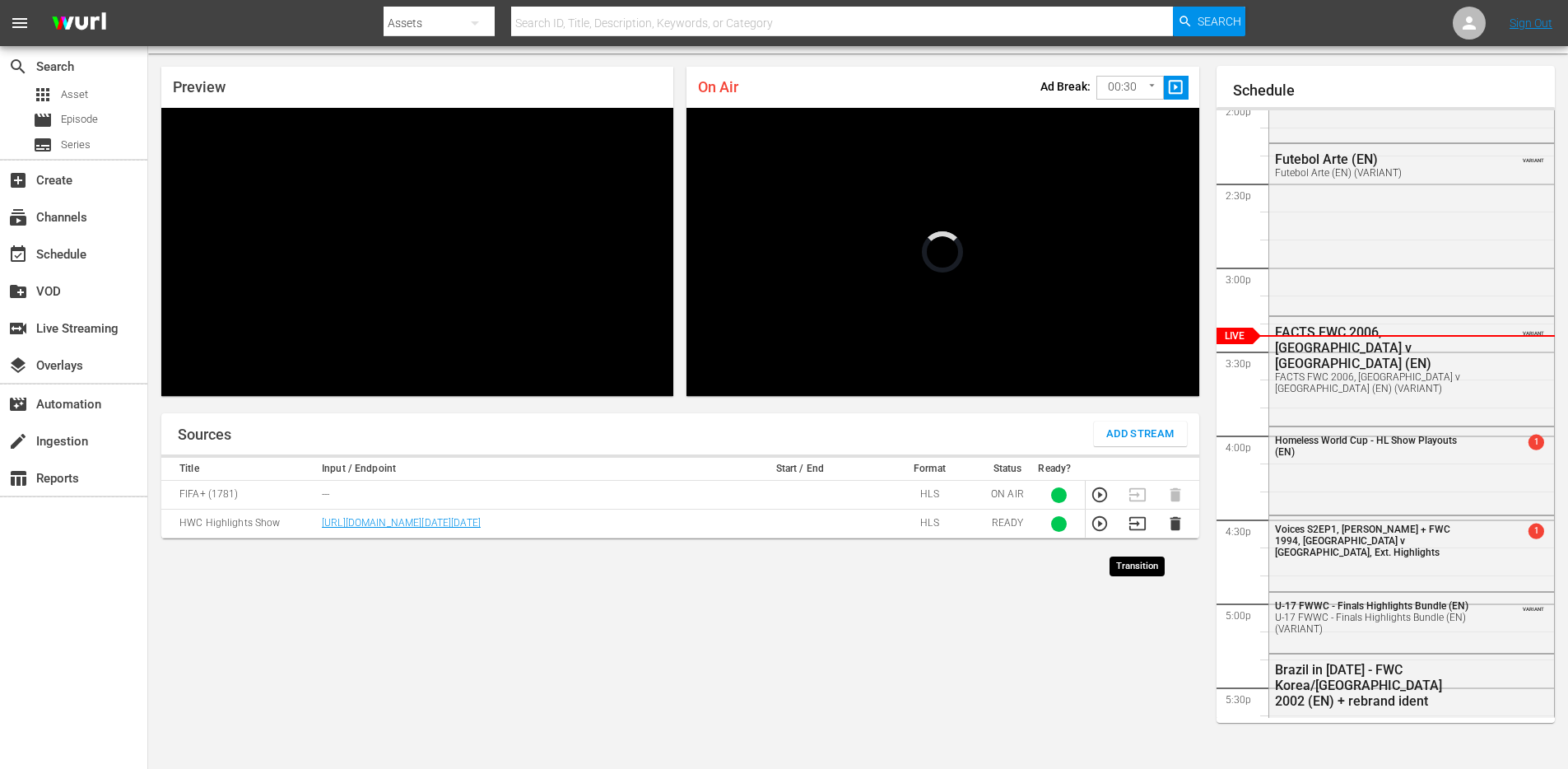
click at [1133, 530] on icon "button" at bounding box center [1137, 523] width 16 height 13
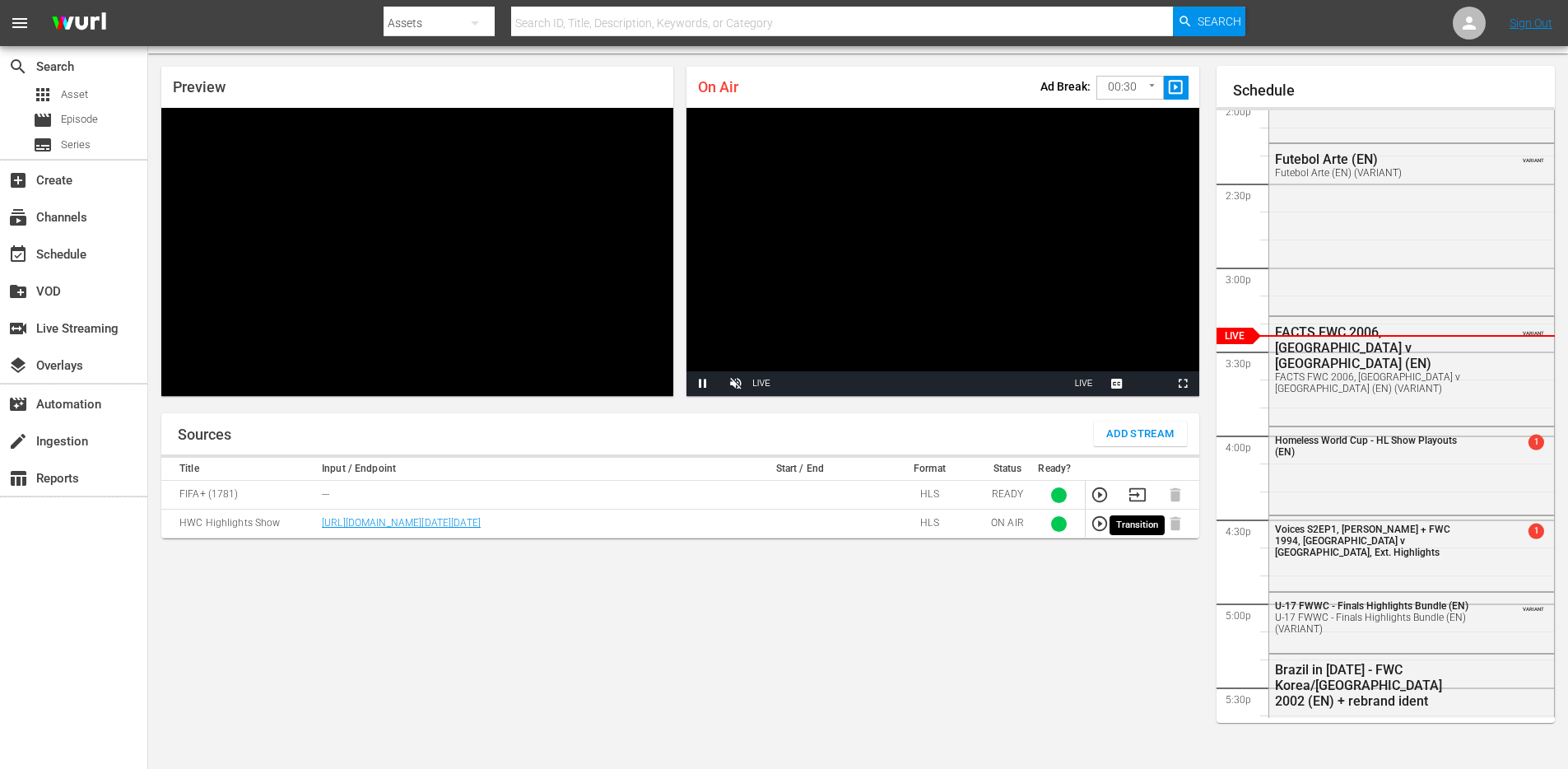
click at [1135, 494] on icon "button" at bounding box center [1138, 495] width 18 height 18
